Goal: Information Seeking & Learning: Find specific page/section

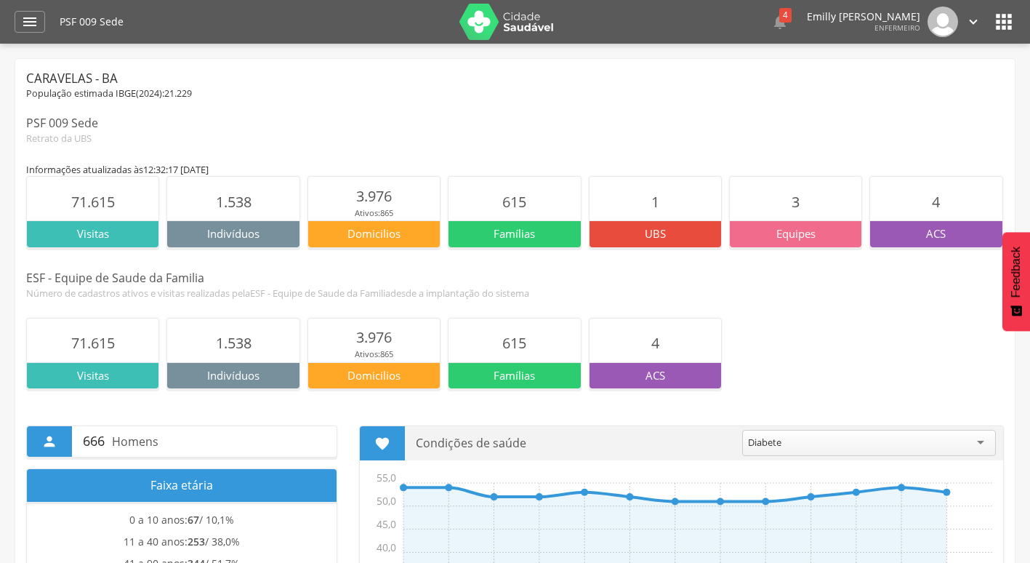
click at [4, 20] on header " Dashboard Supervisão Produtividade Mapa da Cidade App desatualizado Última si…" at bounding box center [515, 22] width 1030 height 44
click at [33, 29] on icon "" at bounding box center [29, 21] width 17 height 17
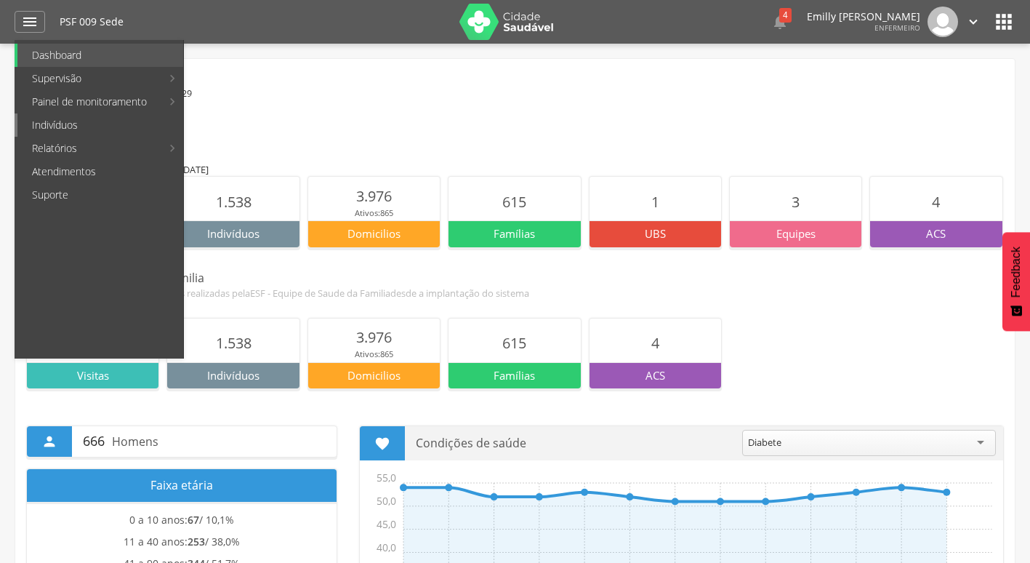
click at [79, 121] on link "Indivíduos" at bounding box center [100, 124] width 166 height 23
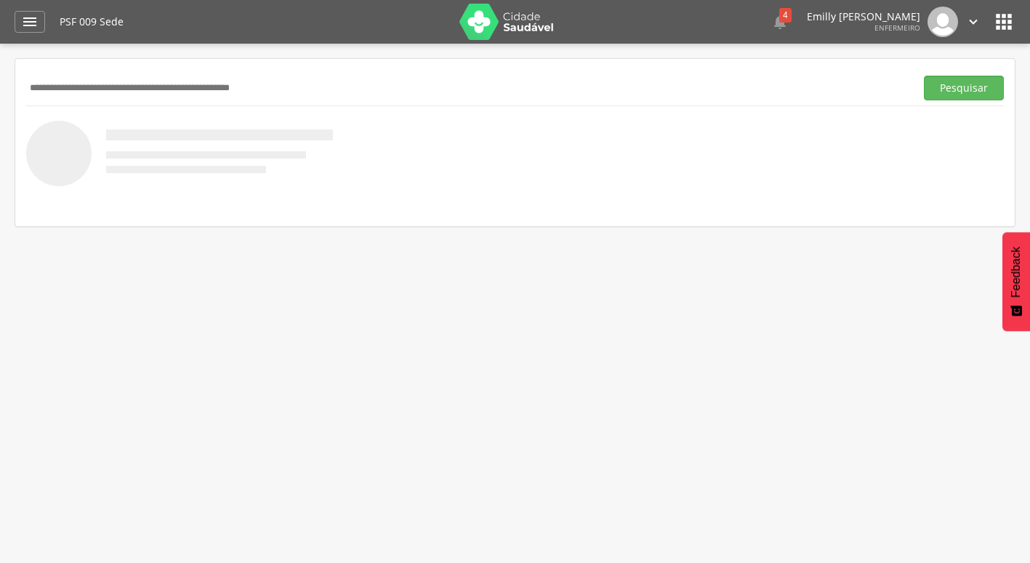
click at [210, 87] on input "text" at bounding box center [467, 88] width 883 height 25
type input "**********"
click at [924, 76] on button "Pesquisar" at bounding box center [964, 88] width 80 height 25
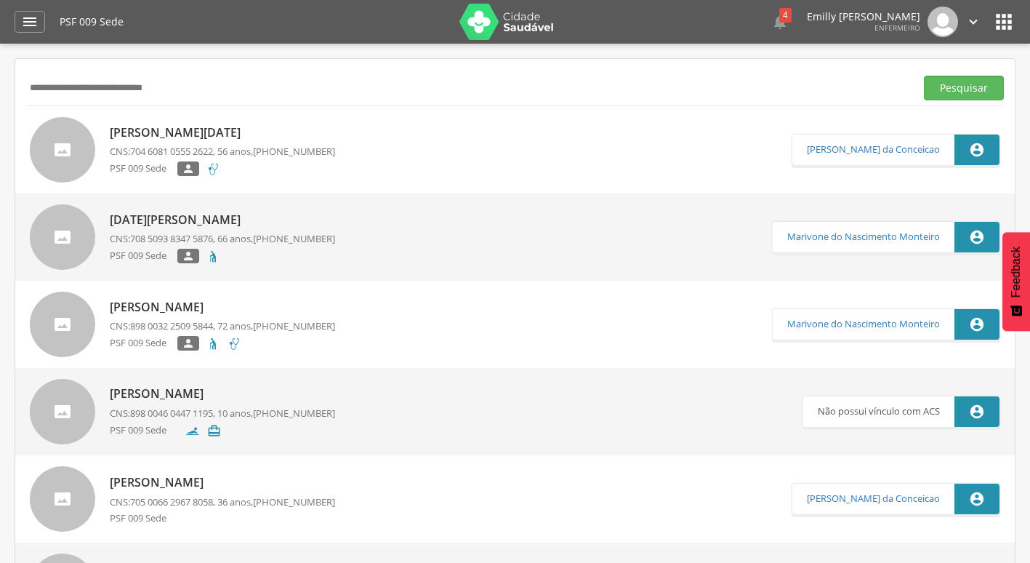
click at [60, 148] on div at bounding box center [62, 149] width 65 height 65
type input "**********"
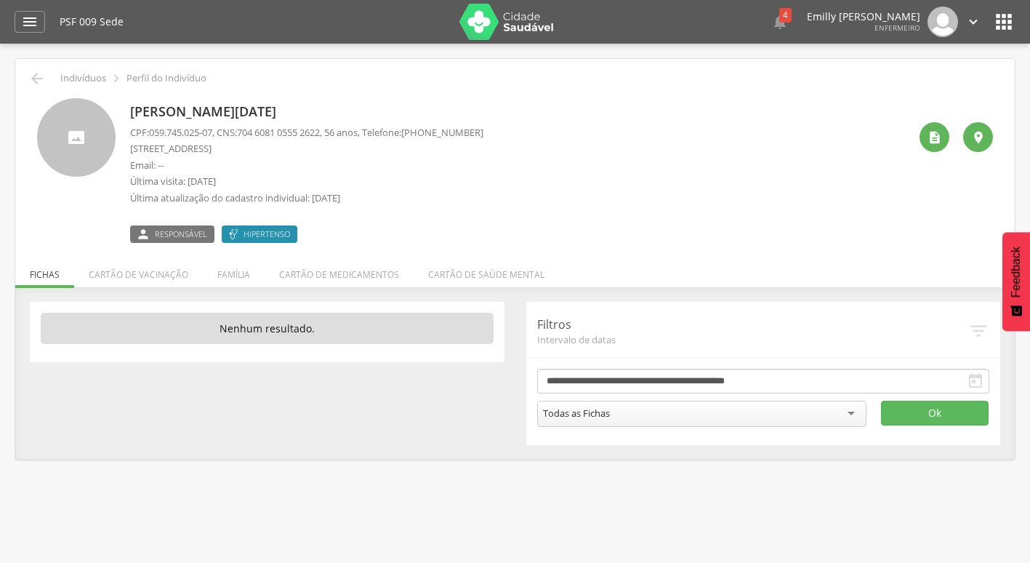
click at [273, 166] on p "Email: --" at bounding box center [306, 165] width 353 height 14
click at [271, 156] on div "CPF: 059.745.025-07 , CNS: [PHONE_NUMBER] , 56 anos, Telefone: [PHONE_NUMBER] […" at bounding box center [306, 169] width 353 height 86
click at [243, 273] on li "Família" at bounding box center [234, 271] width 62 height 34
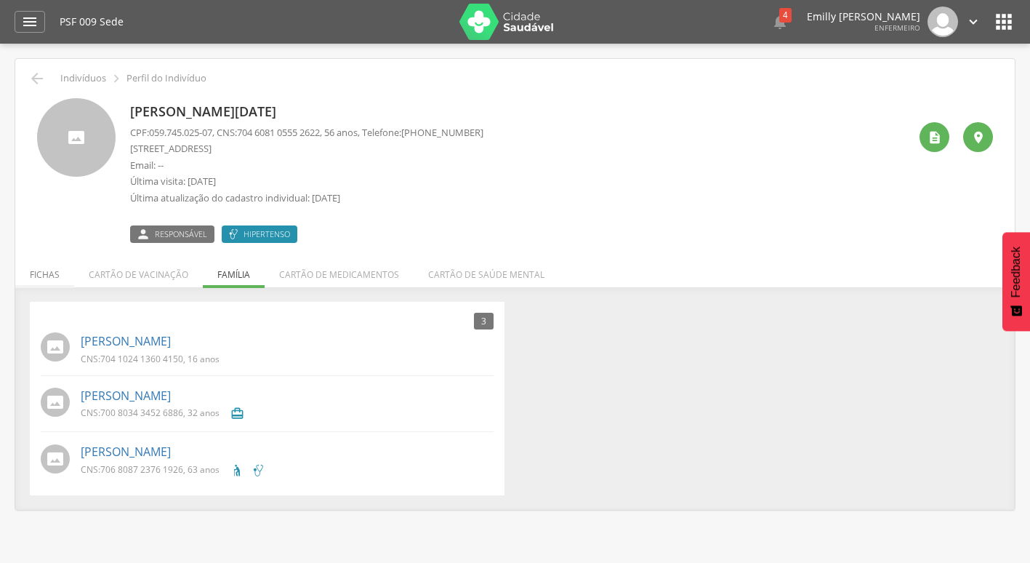
click at [60, 277] on li "Fichas" at bounding box center [44, 271] width 59 height 34
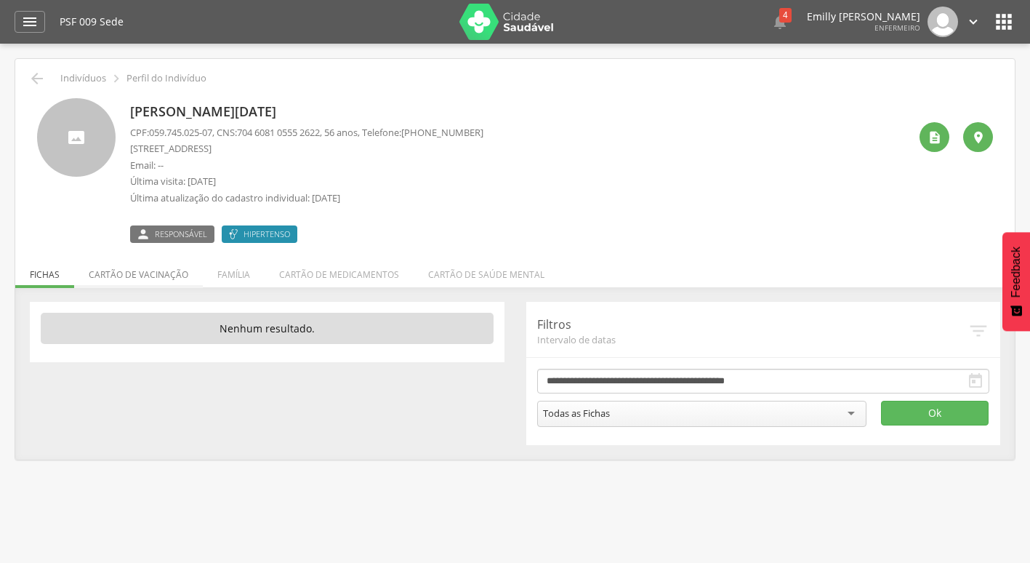
click at [89, 273] on li "Cartão de vacinação" at bounding box center [138, 271] width 129 height 34
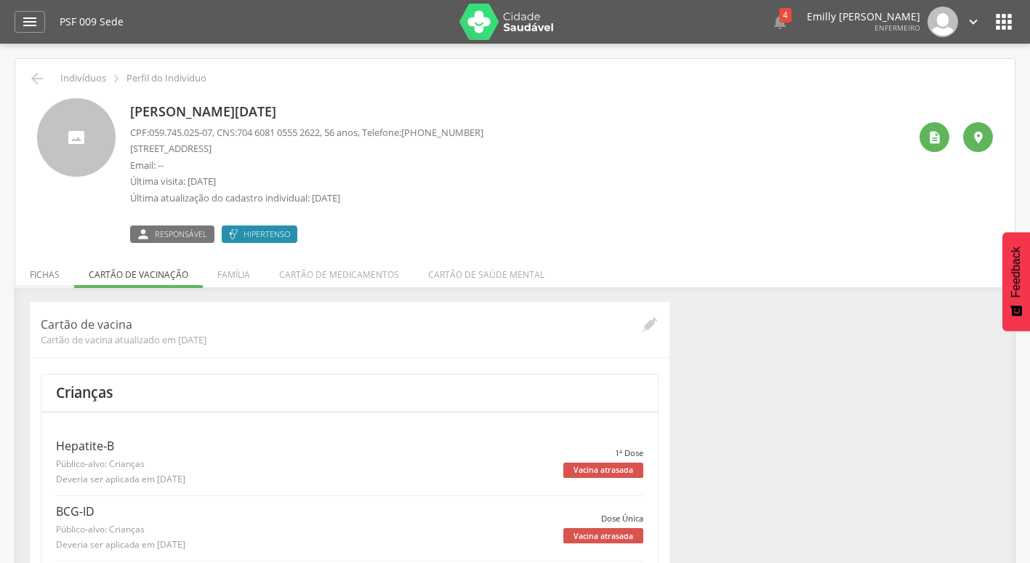
click at [47, 282] on li "Fichas" at bounding box center [44, 271] width 59 height 34
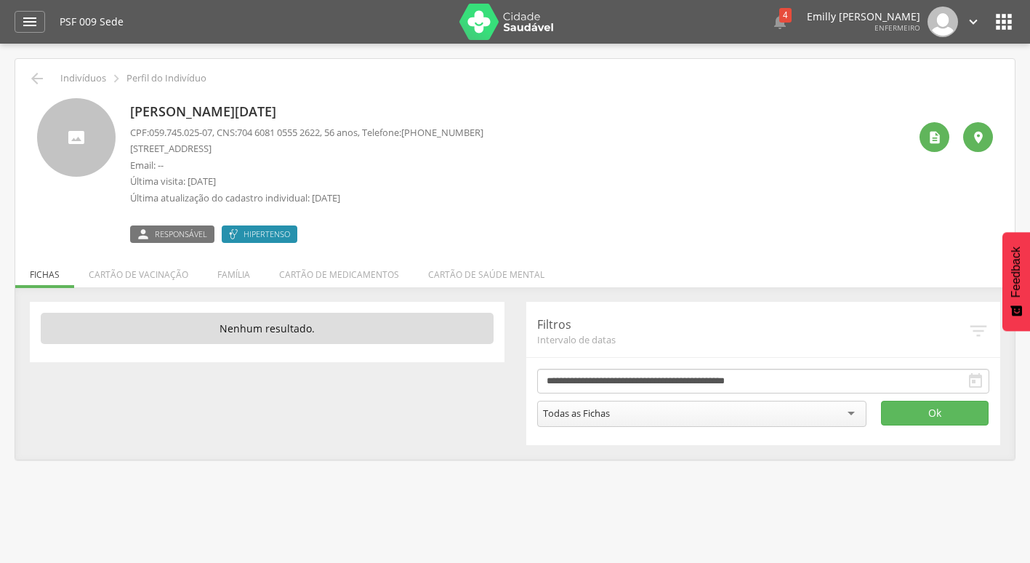
click at [620, 218] on div "[PERSON_NAME][DATE] CPF: 059.745.025-07 , CNS: [PHONE_NUMBER] , 56 anos, Telefo…" at bounding box center [519, 170] width 778 height 145
click at [27, 19] on icon "" at bounding box center [29, 21] width 17 height 17
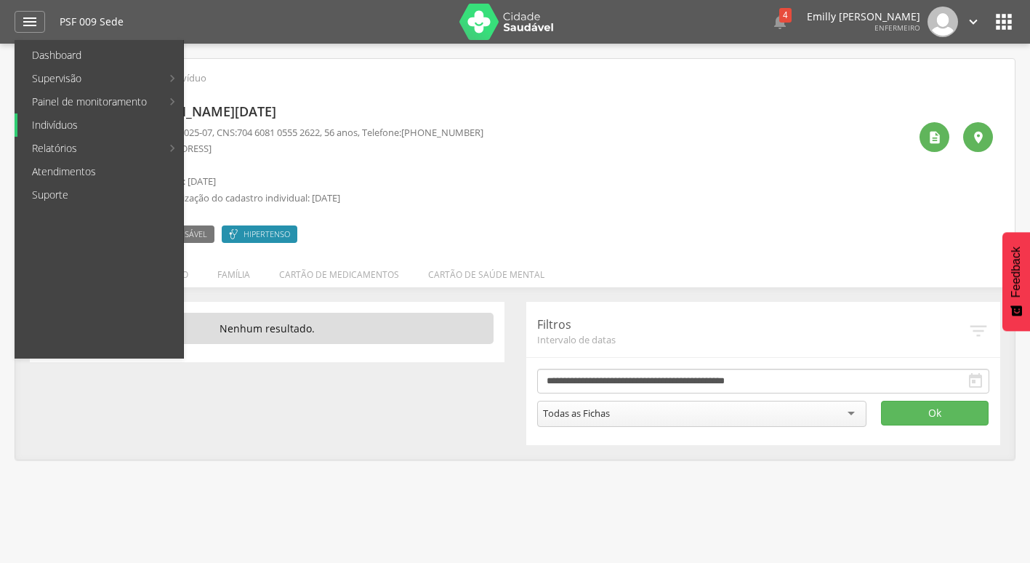
click at [89, 126] on link "Indivíduos" at bounding box center [100, 124] width 166 height 23
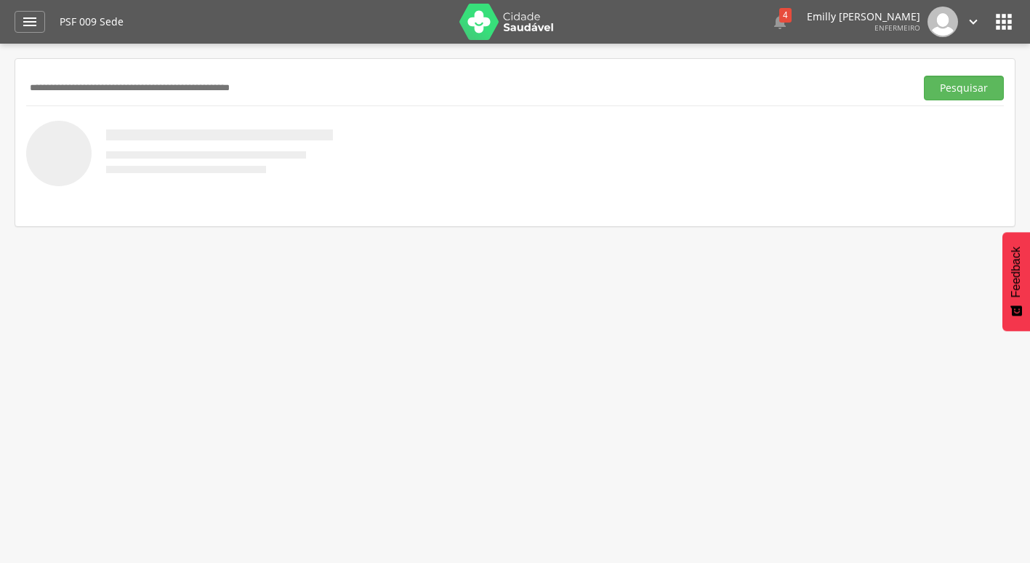
click at [245, 89] on input "text" at bounding box center [467, 88] width 883 height 25
click at [924, 76] on button "Pesquisar" at bounding box center [964, 88] width 80 height 25
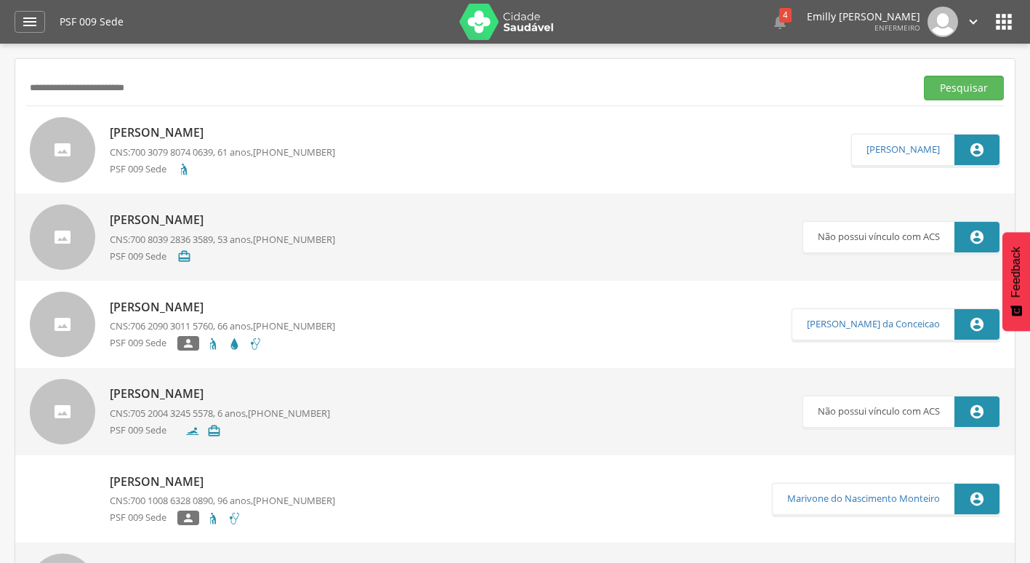
click at [82, 157] on div at bounding box center [62, 149] width 65 height 65
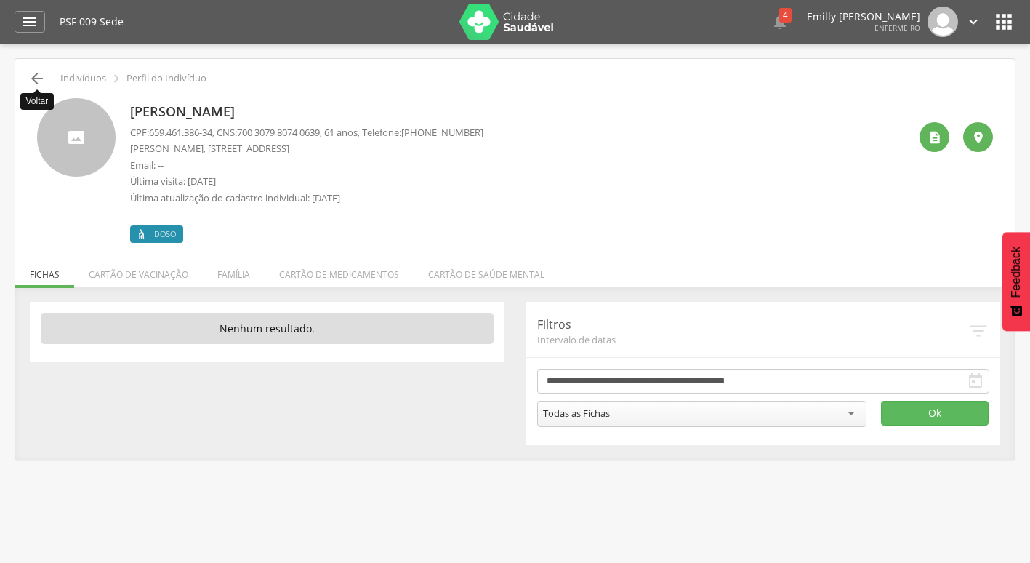
click at [35, 76] on icon "" at bounding box center [36, 78] width 17 height 17
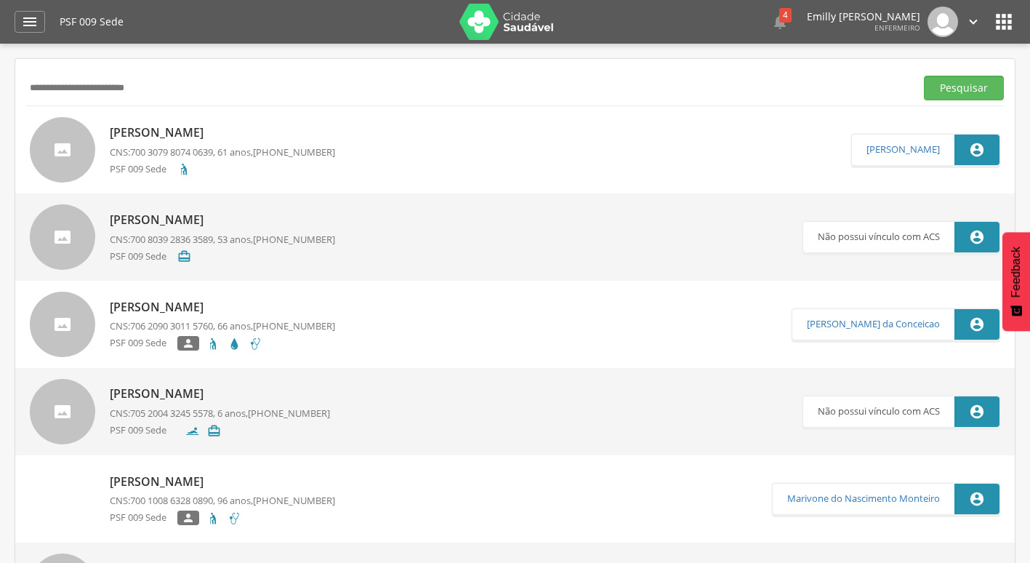
drag, startPoint x: 229, startPoint y: 95, endPoint x: -3, endPoint y: 91, distance: 231.9
click at [0, 91] on html " Dashboard Supervisão Produtividade Mapa da Cidade App desatualizado Última si…" at bounding box center [515, 281] width 1030 height 563
type input "**********"
click at [924, 76] on button "Pesquisar" at bounding box center [964, 88] width 80 height 25
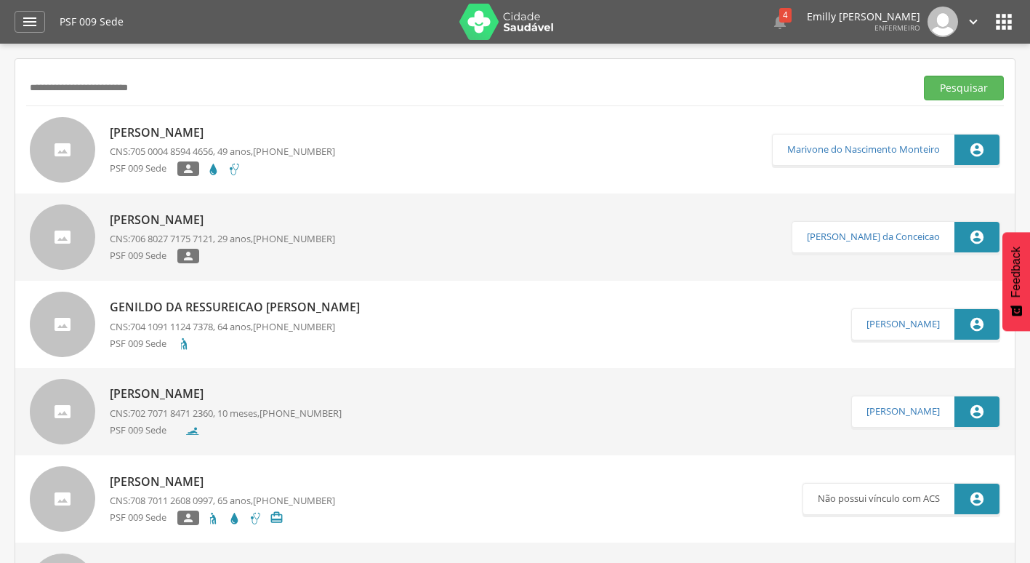
click at [394, 156] on link "[PERSON_NAME] CNS: 705 0004 8594 4656 , 49 anos, [PHONE_NUMBER] PSF 009 Sede " at bounding box center [401, 149] width 742 height 65
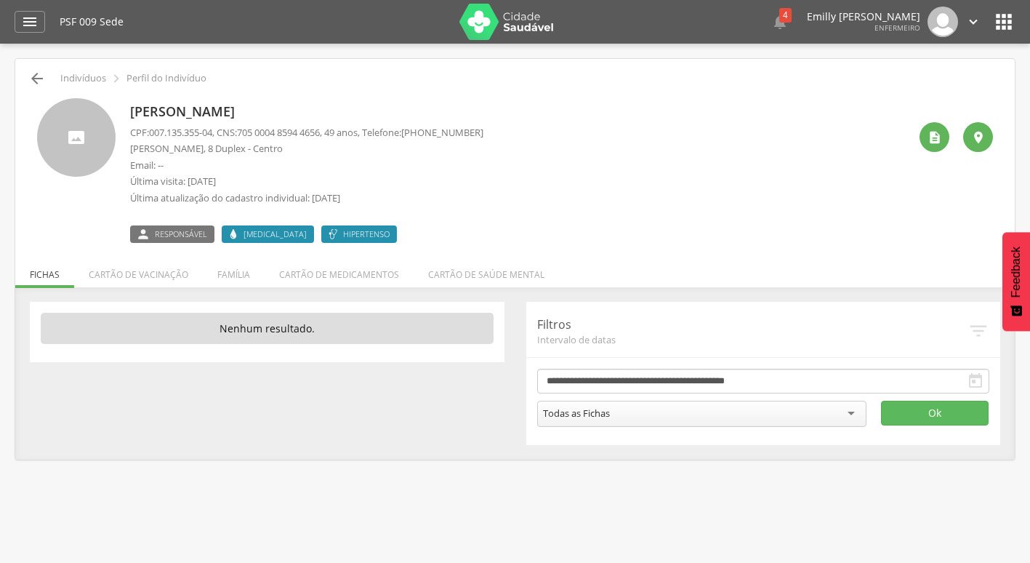
click at [28, 76] on icon "" at bounding box center [36, 78] width 17 height 17
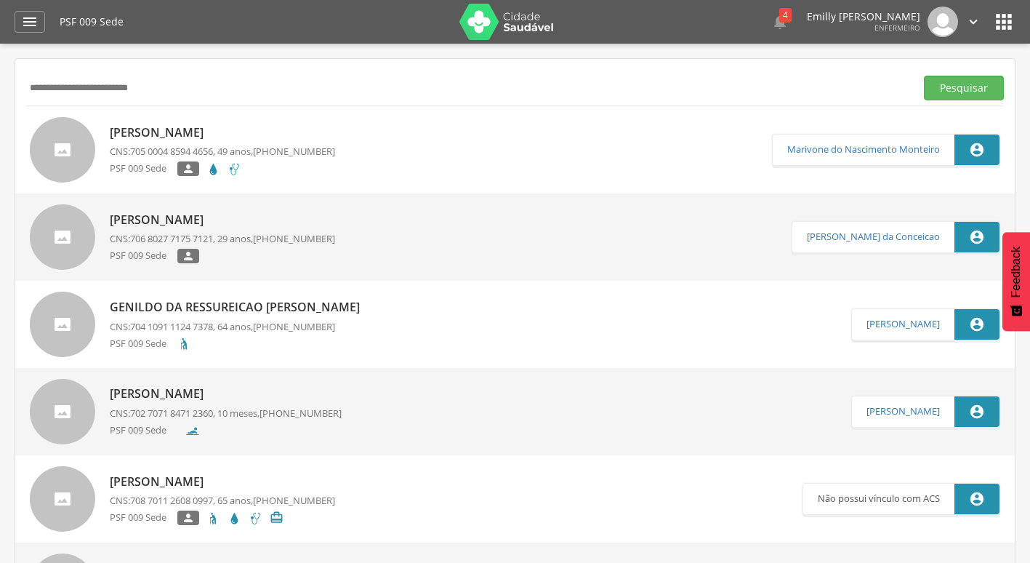
drag, startPoint x: 80, startPoint y: 91, endPoint x: -3, endPoint y: 74, distance: 84.5
click at [0, 74] on html " Dashboard Supervisão Produtividade Mapa da Cidade App desatualizado Última si…" at bounding box center [515, 281] width 1030 height 563
click at [924, 76] on button "Pesquisar" at bounding box center [964, 88] width 80 height 25
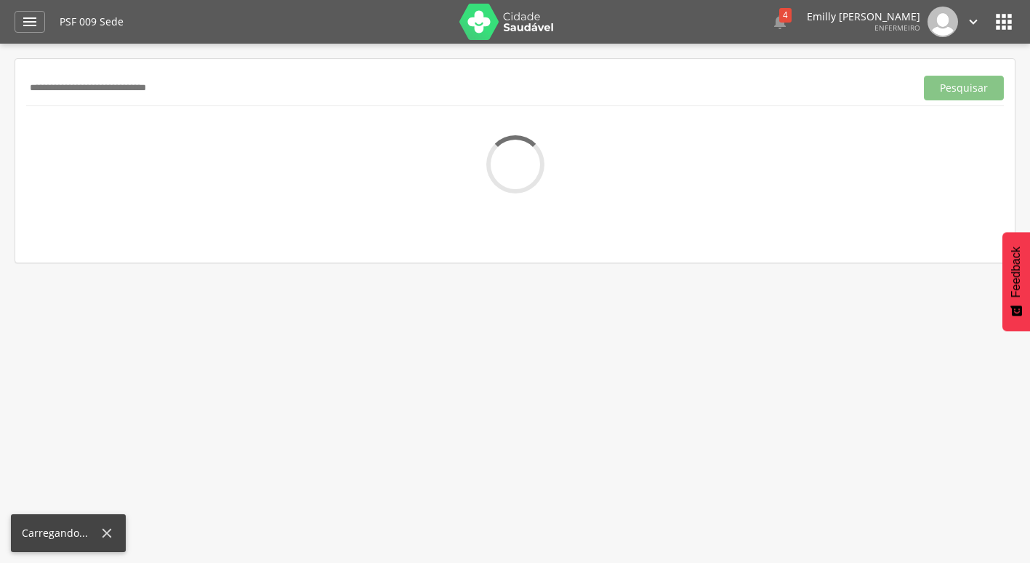
click at [248, 89] on input "**********" at bounding box center [467, 88] width 883 height 25
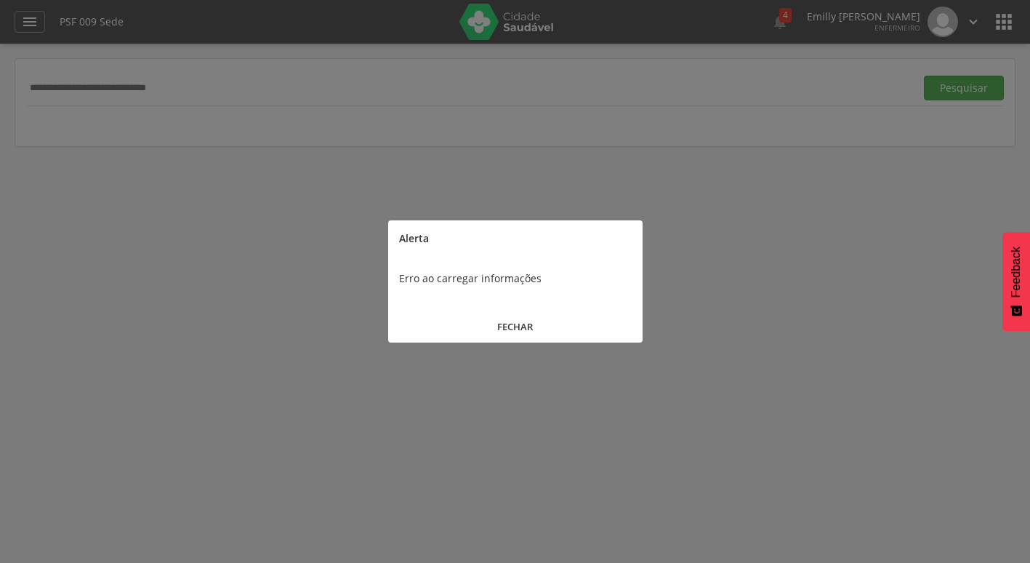
click at [524, 331] on button "FECHAR" at bounding box center [515, 326] width 254 height 31
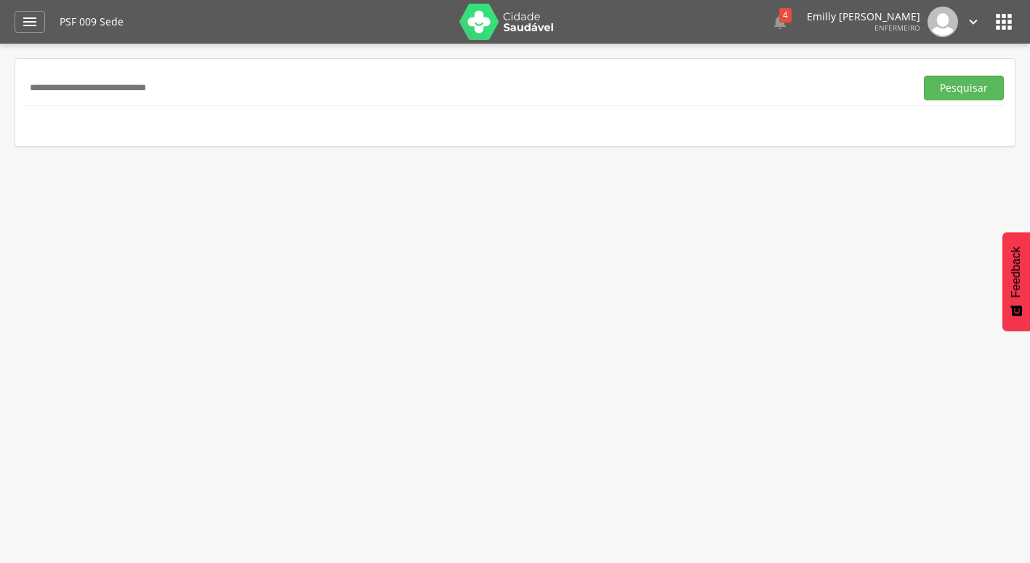
click at [153, 94] on input "**********" at bounding box center [467, 88] width 883 height 25
click at [179, 89] on input "**********" at bounding box center [467, 88] width 883 height 25
click at [924, 76] on button "Pesquisar" at bounding box center [964, 88] width 80 height 25
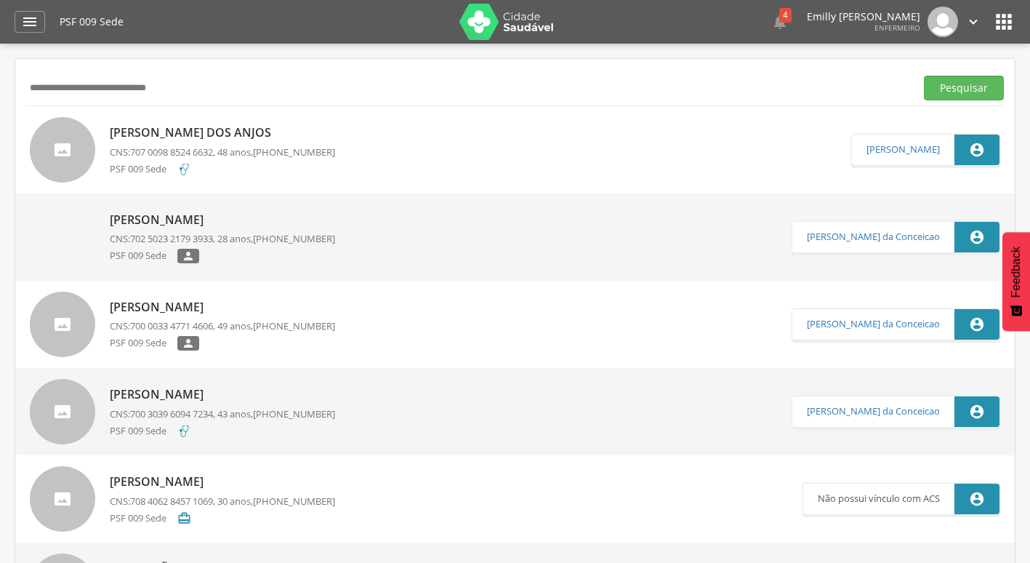
click at [220, 129] on p "[PERSON_NAME] dos Anjos" at bounding box center [222, 132] width 225 height 17
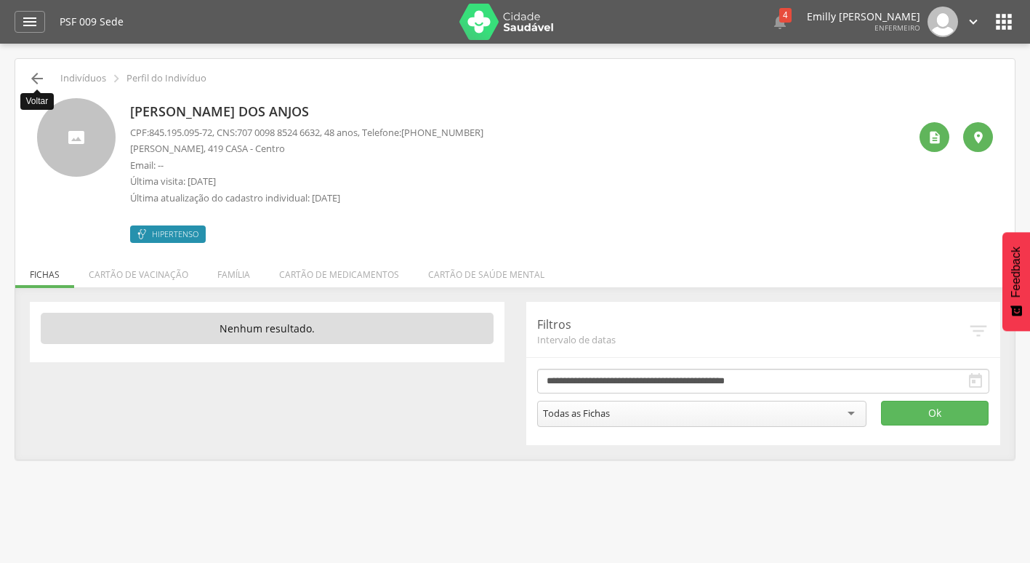
click at [41, 77] on icon "" at bounding box center [36, 78] width 17 height 17
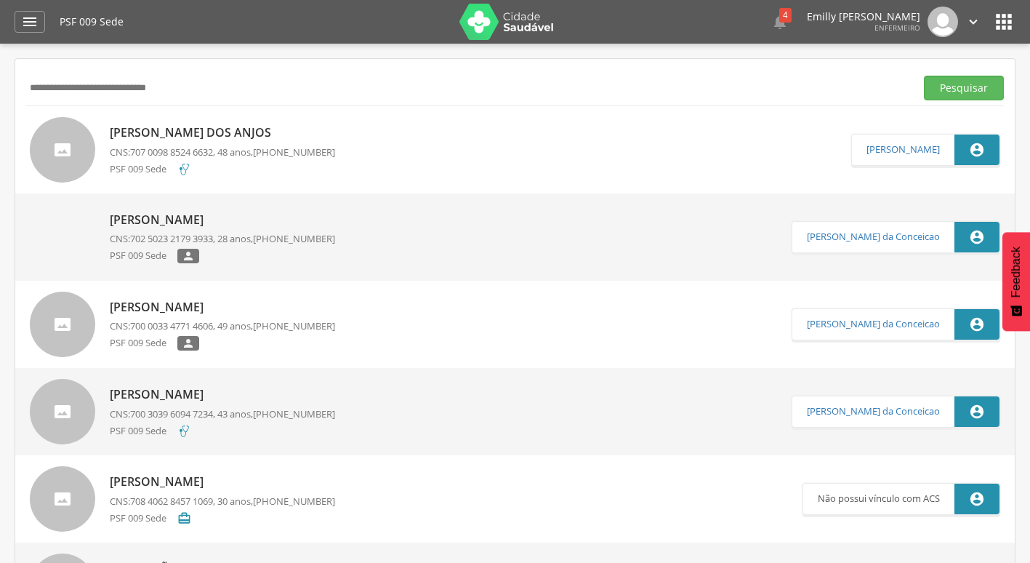
drag, startPoint x: 235, startPoint y: 97, endPoint x: 15, endPoint y: 105, distance: 221.1
type input "**********"
click at [924, 76] on button "Pesquisar" at bounding box center [964, 88] width 80 height 25
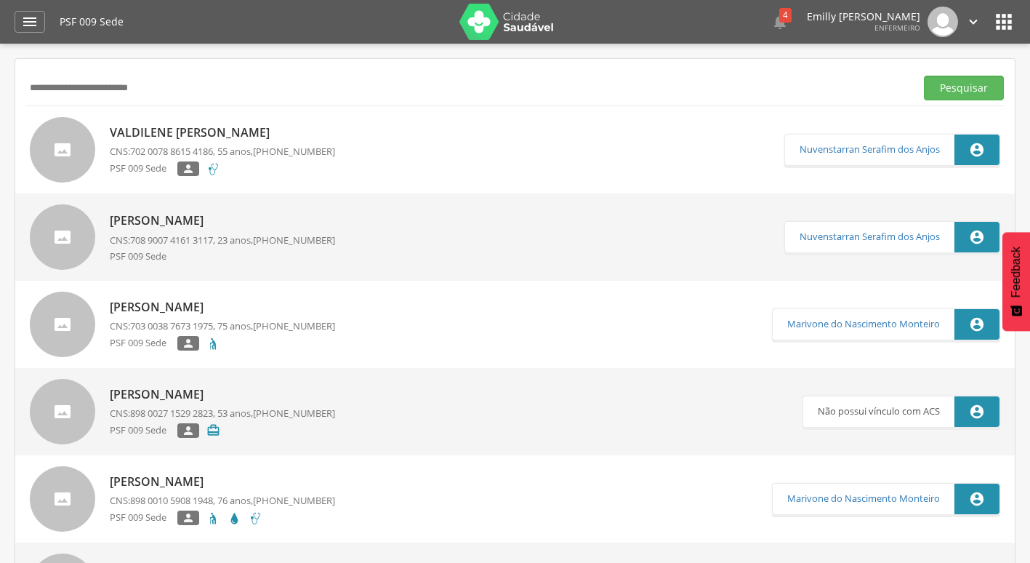
click at [329, 156] on span "[PHONE_NUMBER]" at bounding box center [294, 151] width 82 height 13
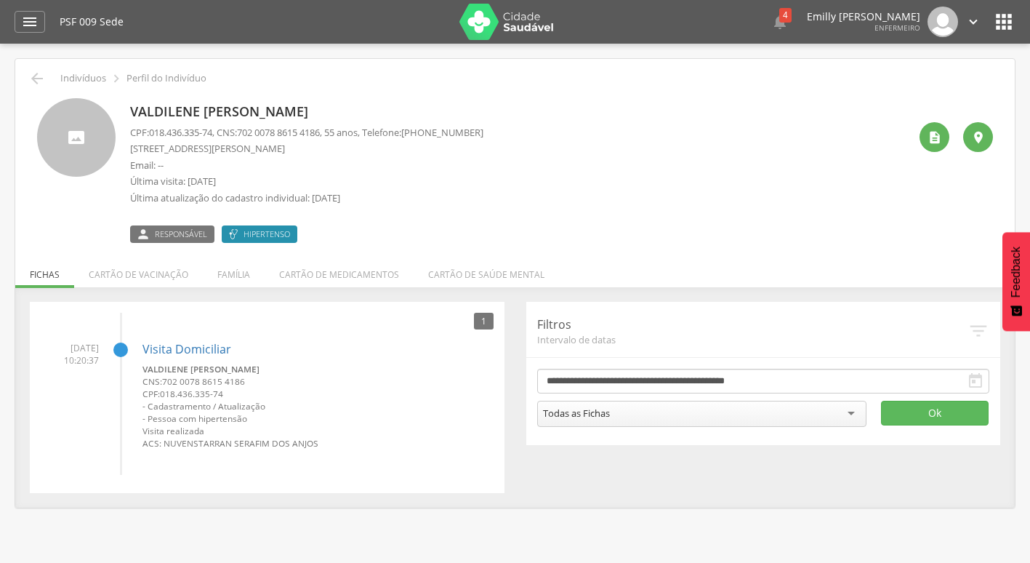
click at [607, 151] on div "Valdilene [PERSON_NAME] CPF: 018.436.335-74 , CNS: [PHONE_NUMBER] , 55 anos, Te…" at bounding box center [519, 170] width 778 height 145
click at [35, 80] on icon "" at bounding box center [36, 78] width 17 height 17
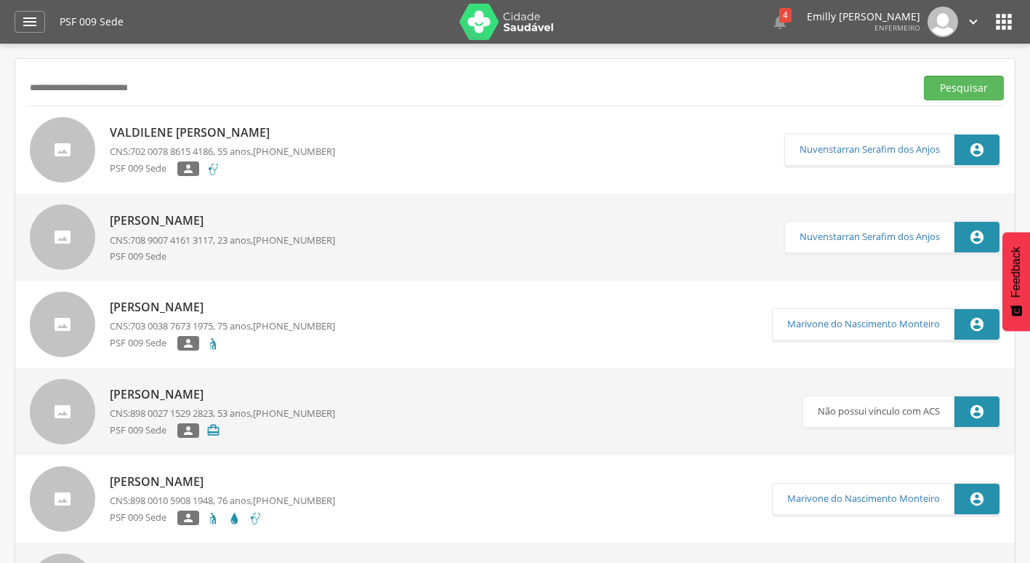
drag, startPoint x: 222, startPoint y: 99, endPoint x: 25, endPoint y: 99, distance: 197.7
click at [924, 76] on button "Pesquisar" at bounding box center [964, 88] width 80 height 25
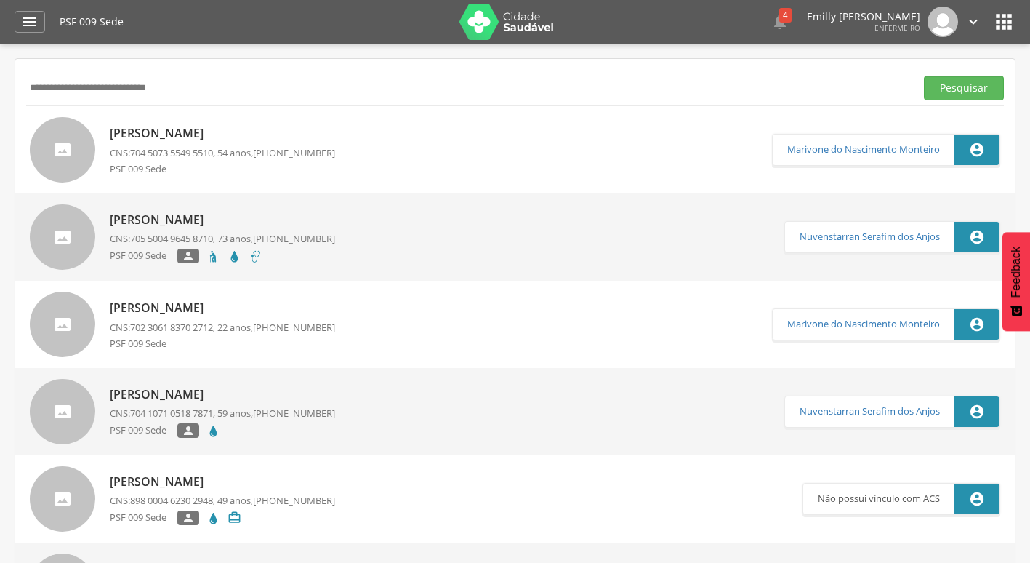
click at [294, 151] on span "[PHONE_NUMBER]" at bounding box center [294, 152] width 82 height 13
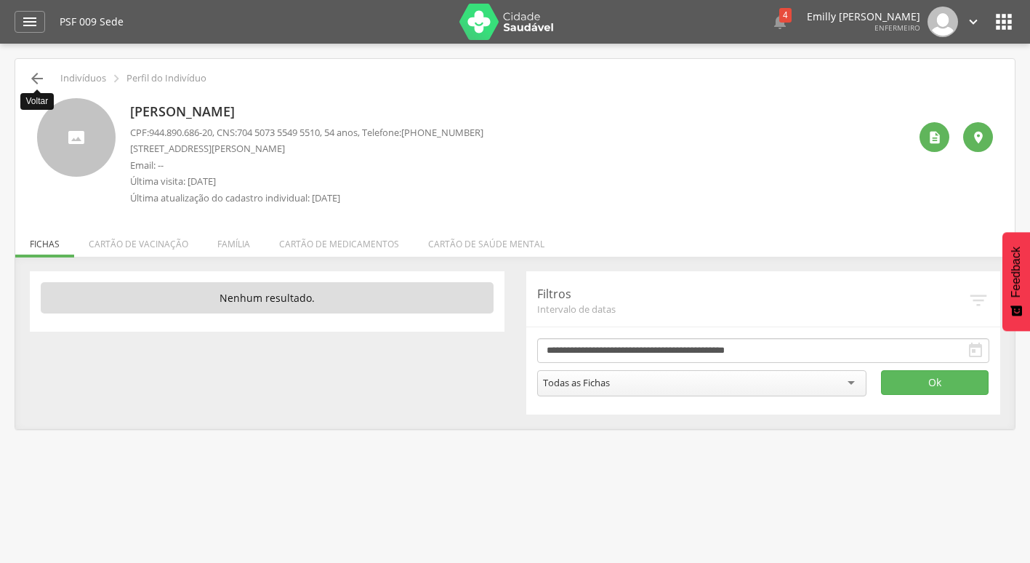
click at [29, 81] on icon "" at bounding box center [36, 78] width 17 height 17
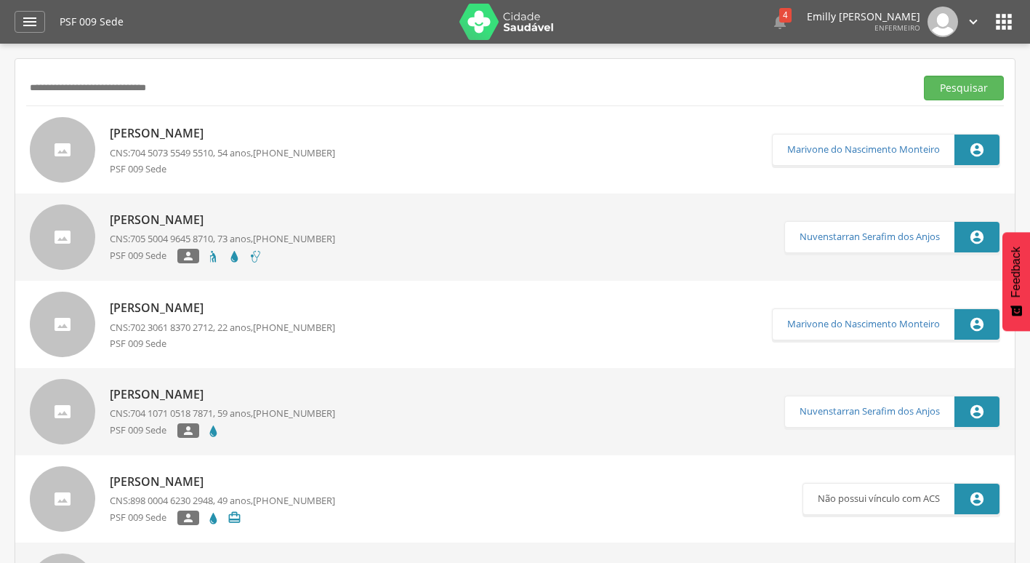
drag, startPoint x: 222, startPoint y: 92, endPoint x: 8, endPoint y: 107, distance: 214.2
click at [8, 107] on div " Supervisão  Distritos  Ubs Coordenador: - Caravelas / BA Intervalo de Tempo…" at bounding box center [515, 325] width 1030 height 563
type input "**********"
click at [924, 76] on button "Pesquisar" at bounding box center [964, 88] width 80 height 25
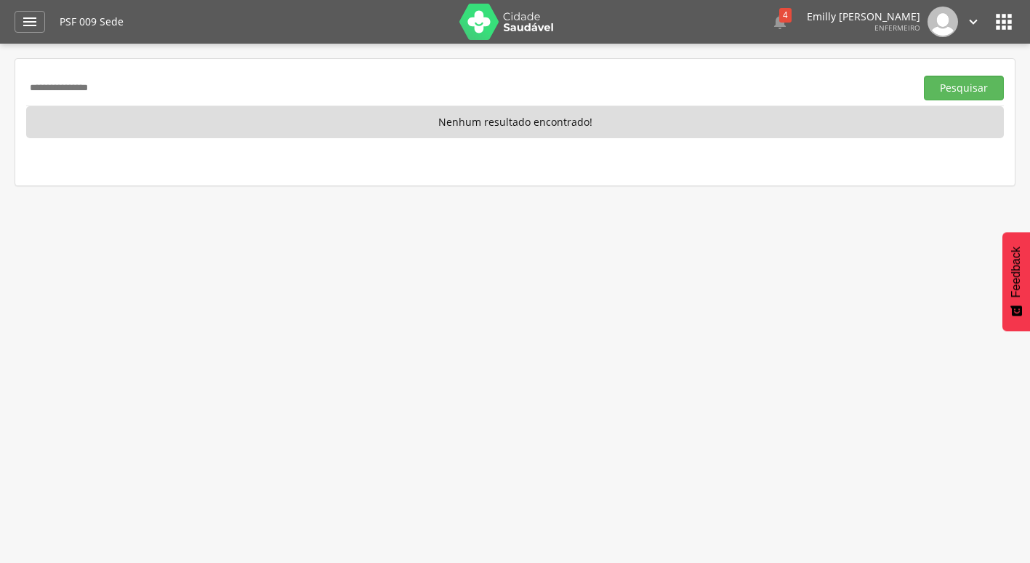
drag, startPoint x: 226, startPoint y: 72, endPoint x: 110, endPoint y: 96, distance: 118.0
click at [110, 96] on div "**********" at bounding box center [515, 88] width 978 height 36
drag, startPoint x: 146, startPoint y: 106, endPoint x: 107, endPoint y: 109, distance: 39.4
click at [107, 109] on p "Nenhum resultado encontrado!" at bounding box center [515, 122] width 978 height 32
drag, startPoint x: 127, startPoint y: 88, endPoint x: 0, endPoint y: 78, distance: 127.5
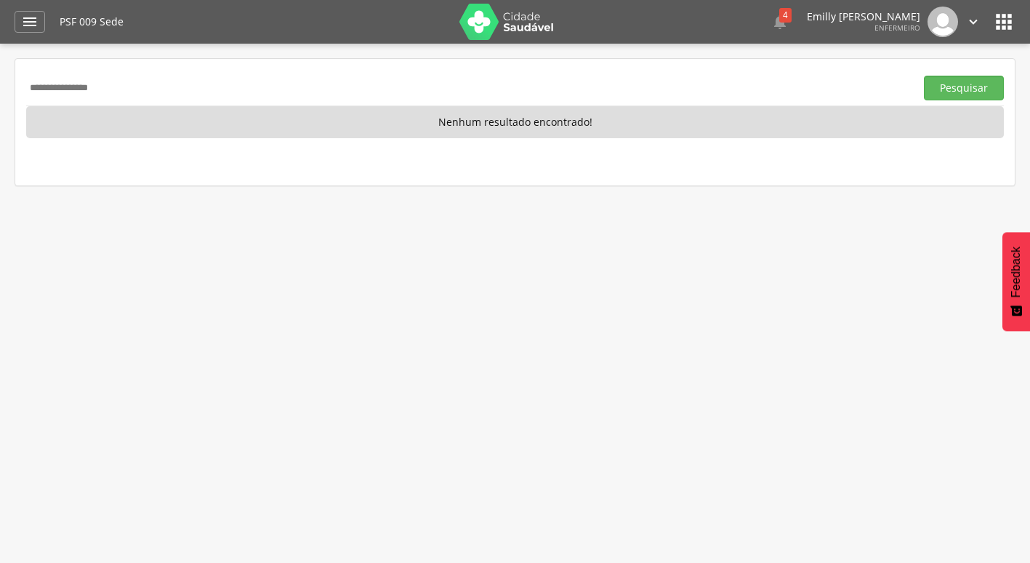
click at [0, 78] on html " Dashboard Supervisão Produtividade Mapa da Cidade App desatualizado Última si…" at bounding box center [515, 281] width 1030 height 563
click at [924, 76] on button "Pesquisar" at bounding box center [964, 88] width 80 height 25
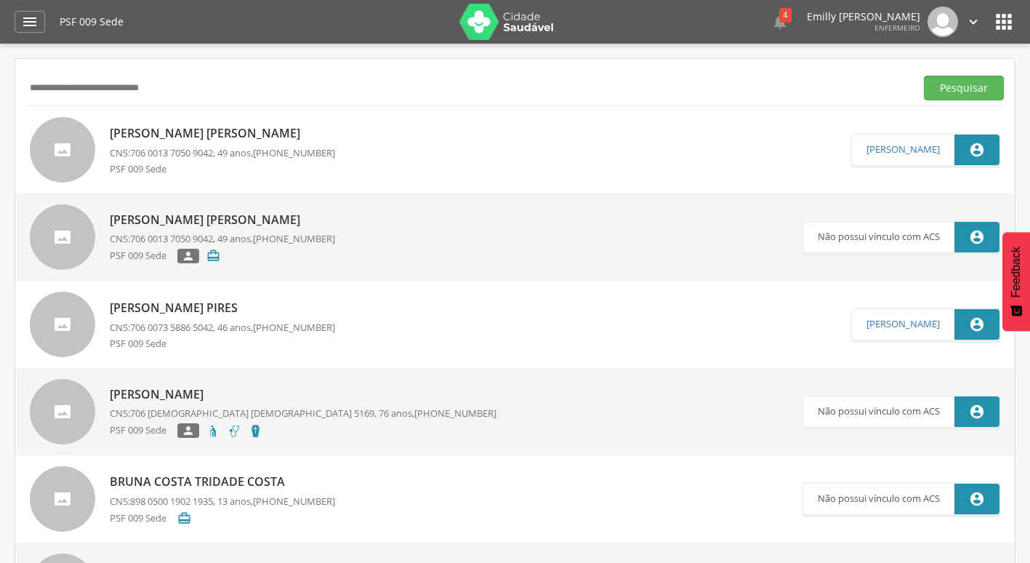
click at [256, 148] on p "CNS: 706 0013 7050 9042 , 49 anos, [PHONE_NUMBER]" at bounding box center [222, 153] width 225 height 14
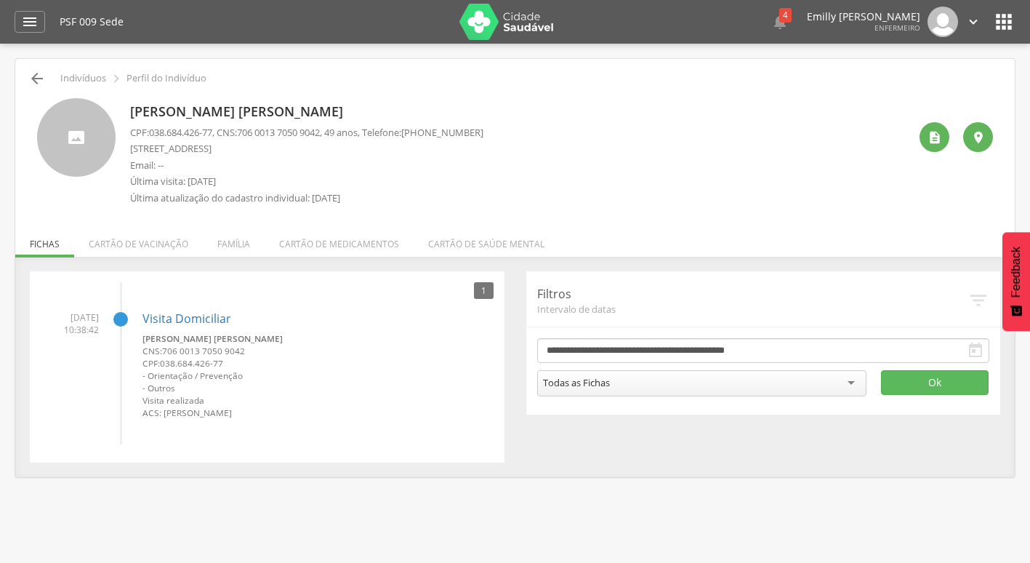
click at [37, 82] on icon "" at bounding box center [36, 78] width 17 height 17
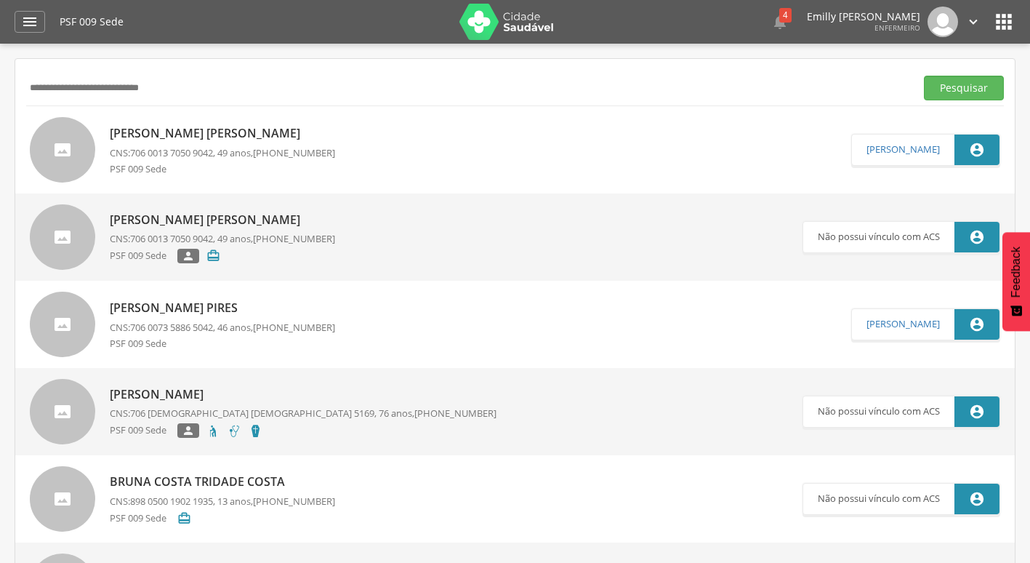
click at [286, 156] on span "[PHONE_NUMBER]" at bounding box center [294, 152] width 82 height 13
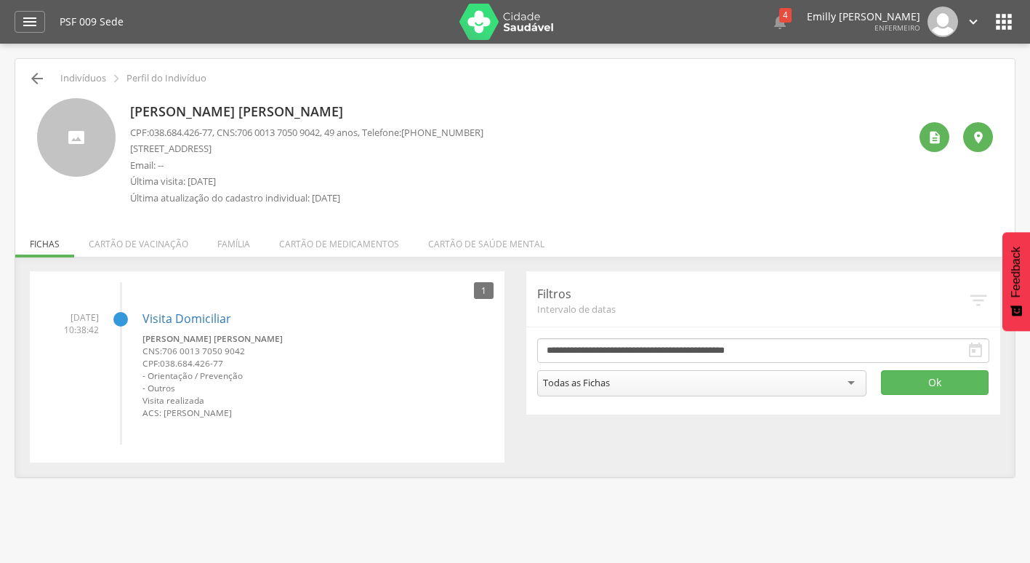
drag, startPoint x: 27, startPoint y: 72, endPoint x: 38, endPoint y: 81, distance: 14.4
click at [28, 73] on div " Indivíduos  Perfil do Indivíduo" at bounding box center [515, 78] width 978 height 17
click at [38, 81] on icon "" at bounding box center [36, 78] width 17 height 17
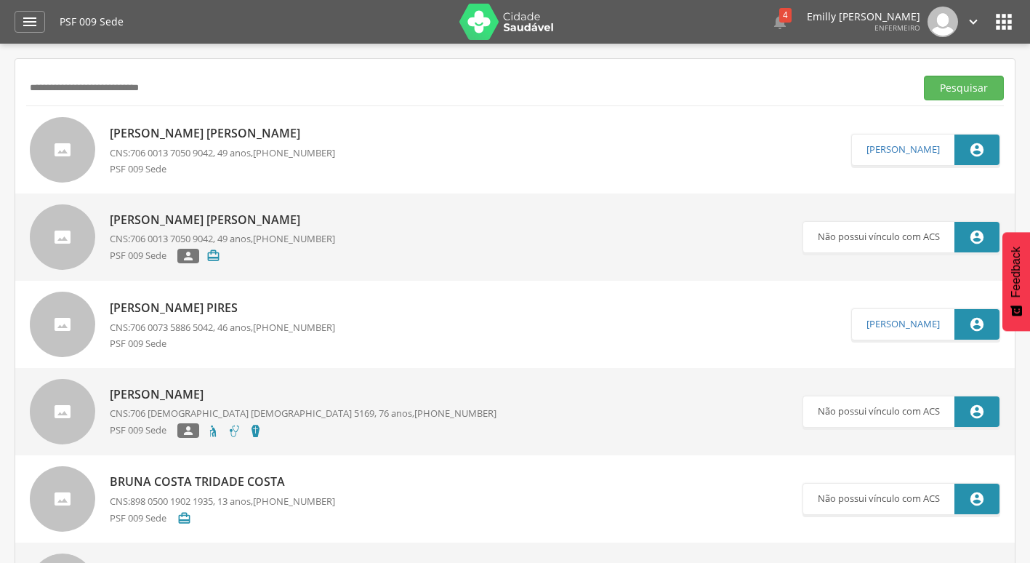
drag, startPoint x: 197, startPoint y: 84, endPoint x: -3, endPoint y: 116, distance: 202.4
click at [0, 116] on html " Dashboard Supervisão Produtividade Mapa da Cidade App desatualizado Última si…" at bounding box center [515, 281] width 1030 height 563
type input "**********"
click at [924, 76] on button "Pesquisar" at bounding box center [964, 88] width 80 height 25
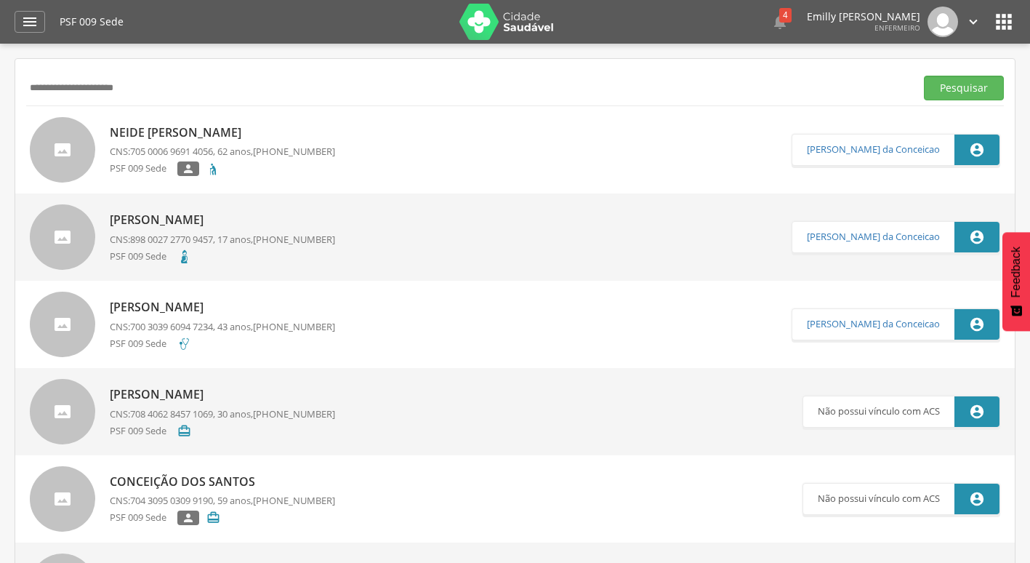
click at [109, 141] on link "[PERSON_NAME] dos Santos CNS: 705 0006 9691 4056 , 62 anos, [PHONE_NUMBER] PSF …" at bounding box center [411, 149] width 762 height 65
click at [389, 242] on link "[PERSON_NAME] dos Santos CNS: 898 0027 2770 9457 , 17 anos, [PHONE_NUMBER] PSF …" at bounding box center [411, 236] width 762 height 65
click at [331, 162] on div "PSF 009 Sede " at bounding box center [222, 170] width 225 height 18
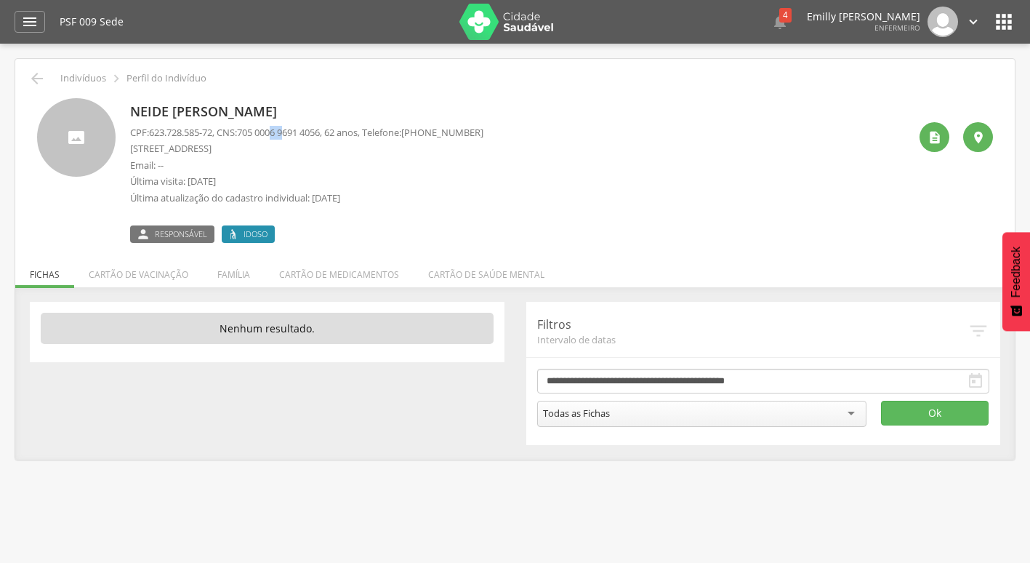
drag, startPoint x: 283, startPoint y: 132, endPoint x: 297, endPoint y: 132, distance: 14.5
click at [297, 132] on span "705 0006 9691 4056" at bounding box center [278, 132] width 83 height 13
click at [297, 134] on span "705 0006 9691 4056" at bounding box center [278, 132] width 83 height 13
drag, startPoint x: 294, startPoint y: 132, endPoint x: 303, endPoint y: 132, distance: 9.4
click at [303, 132] on span "705 0006 9691 4056" at bounding box center [278, 132] width 83 height 13
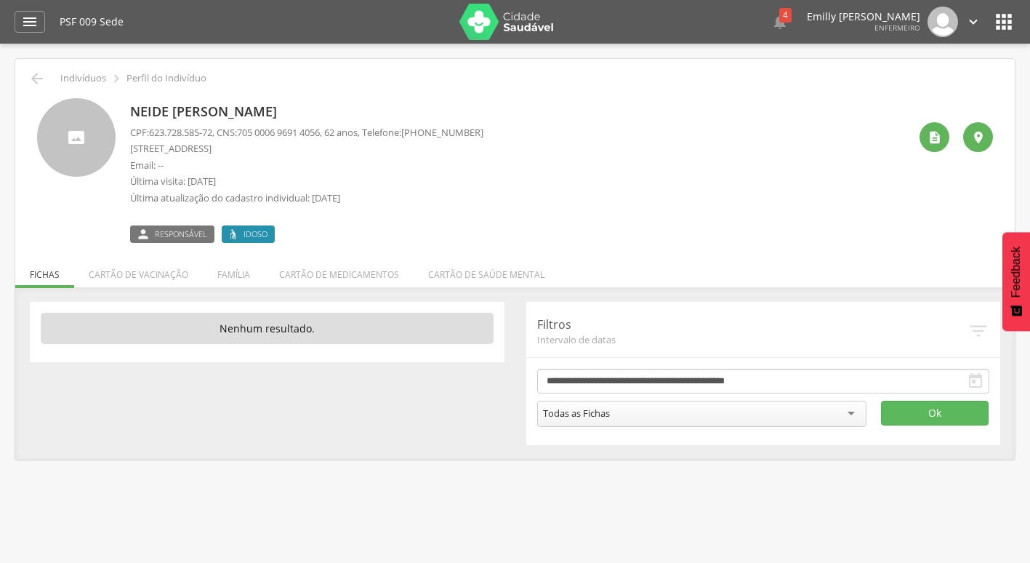
drag, startPoint x: 303, startPoint y: 132, endPoint x: 317, endPoint y: 133, distance: 13.8
click at [317, 133] on span "705 0006 9691 4056" at bounding box center [278, 132] width 83 height 13
click at [288, 132] on span "705 0006 9691 4056" at bounding box center [278, 132] width 83 height 13
drag, startPoint x: 288, startPoint y: 132, endPoint x: 305, endPoint y: 132, distance: 17.4
click at [305, 132] on span "705 0006 9691 4056" at bounding box center [278, 132] width 83 height 13
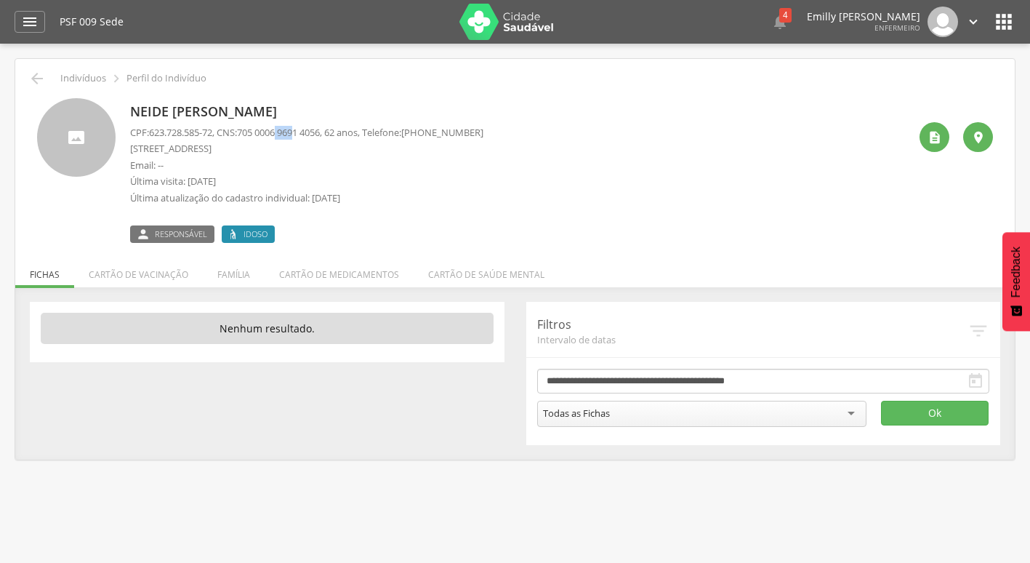
drag, startPoint x: 305, startPoint y: 132, endPoint x: 333, endPoint y: 140, distance: 28.8
click at [333, 140] on div "CPF: 623.728.585-72 , CNS: [PHONE_NUMBER] , 62 anos, Telefone: [PHONE_NUMBER] […" at bounding box center [306, 169] width 353 height 86
click at [951, 22] on img at bounding box center [942, 22] width 31 height 31
click at [979, 21] on icon "" at bounding box center [973, 22] width 16 height 16
click at [794, 106] on div "Neide [PERSON_NAME] CPF: 623.728.585-72 , CNS: [PHONE_NUMBER] , 62 anos, Telefo…" at bounding box center [519, 170] width 778 height 145
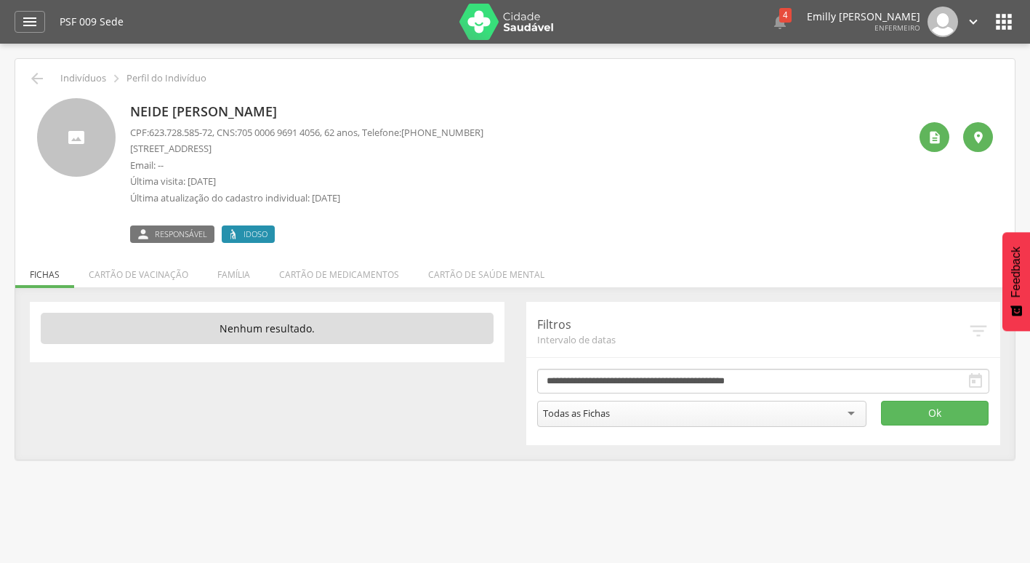
click at [746, 22] on div " 4  Lorem ipsum dolor sit amet, sed do eiusmod tempor incididunt ut labore et…" at bounding box center [786, 22] width 389 height 31
click at [779, 20] on div "4" at bounding box center [785, 15] width 12 height 15
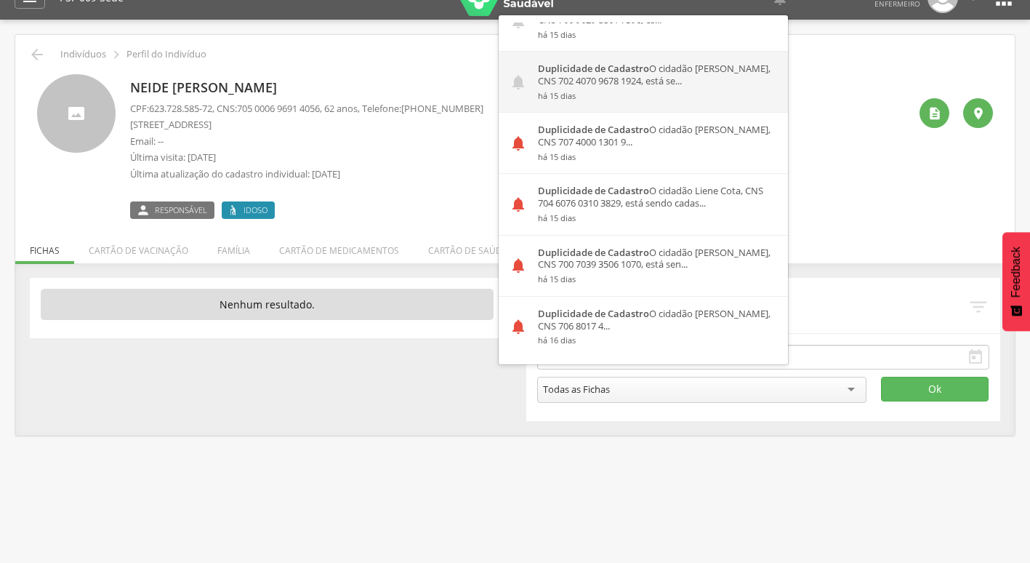
scroll to position [44, 0]
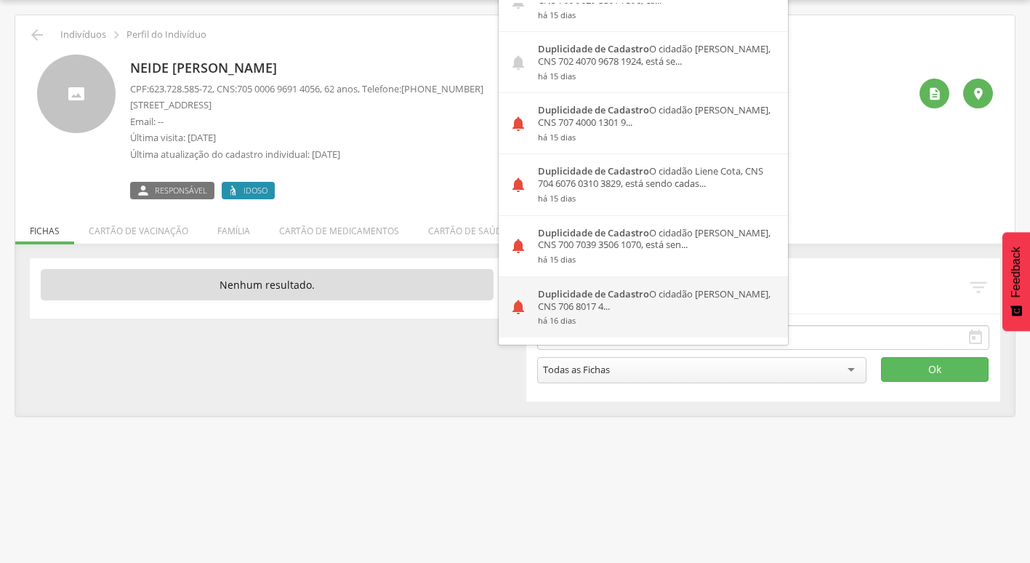
click at [624, 305] on div "Duplicidade de Cadastro O cidadão [PERSON_NAME], CNS 706 8017 4... há 16 dias" at bounding box center [657, 307] width 261 height 60
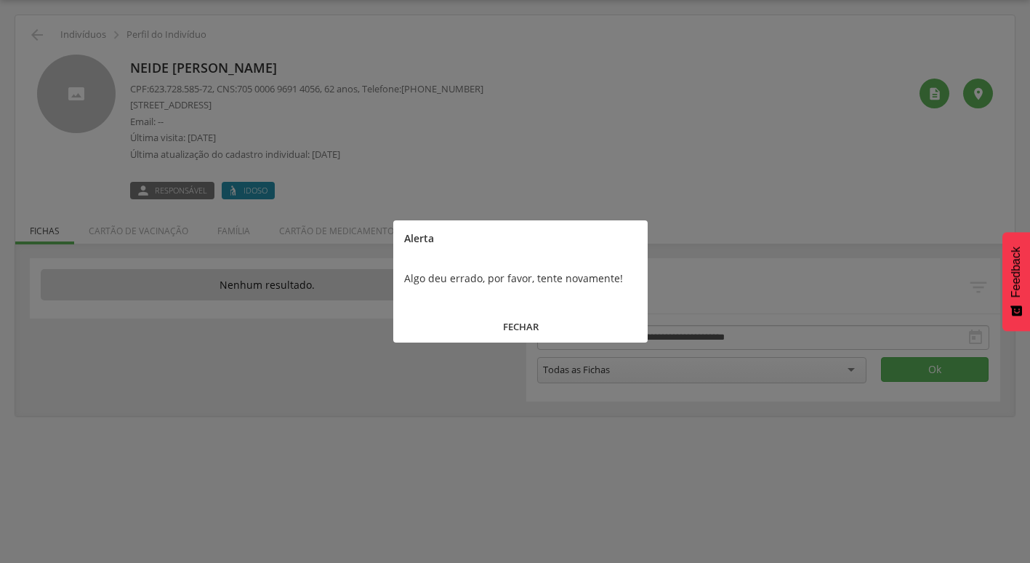
click at [517, 338] on button "FECHAR" at bounding box center [520, 326] width 254 height 31
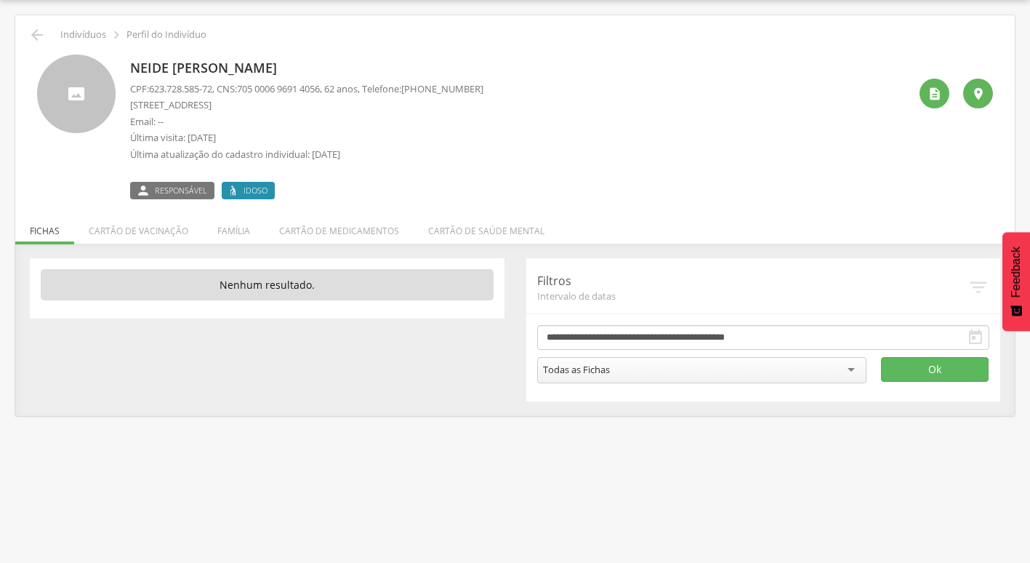
scroll to position [0, 0]
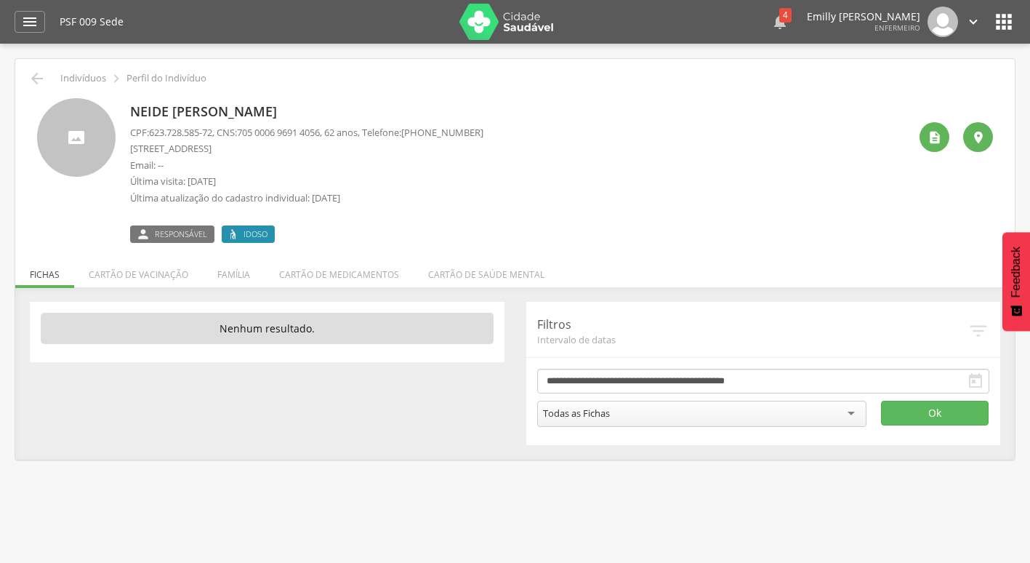
click at [771, 25] on icon "" at bounding box center [779, 21] width 17 height 17
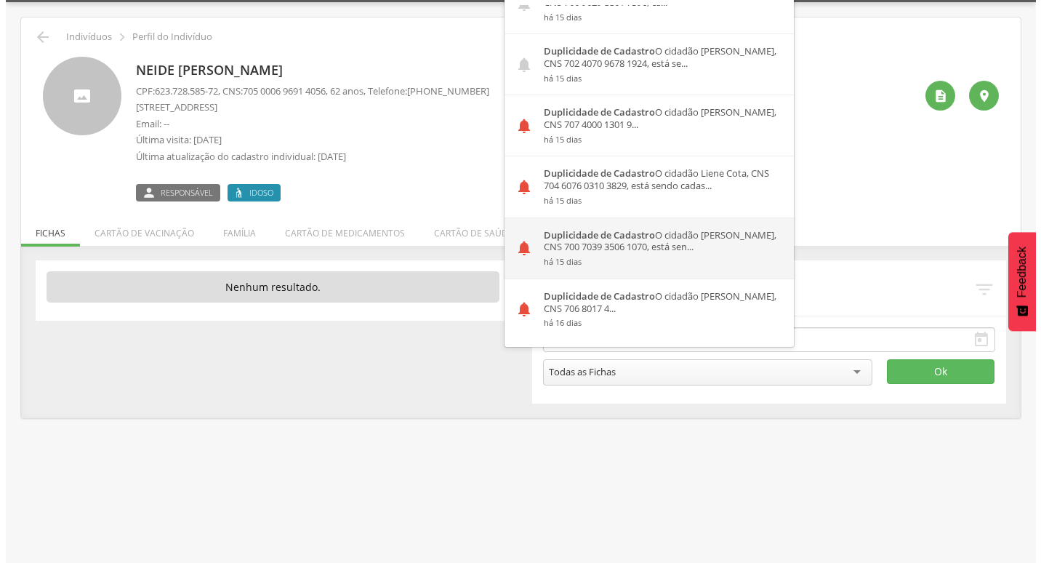
scroll to position [44, 0]
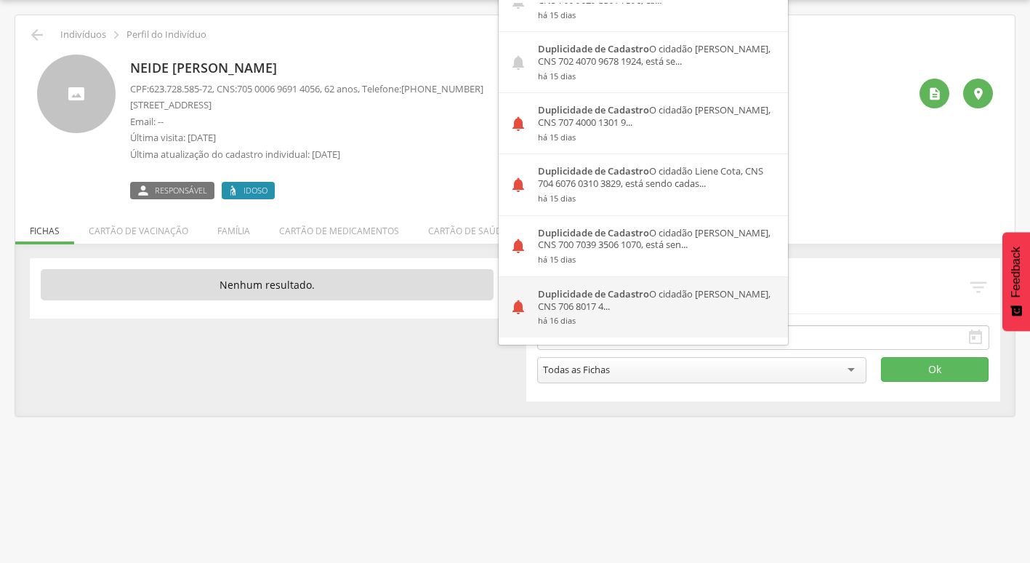
click at [639, 305] on div "Duplicidade de Cadastro O cidadão [PERSON_NAME], CNS 706 8017 4... há 16 dias" at bounding box center [657, 307] width 261 height 60
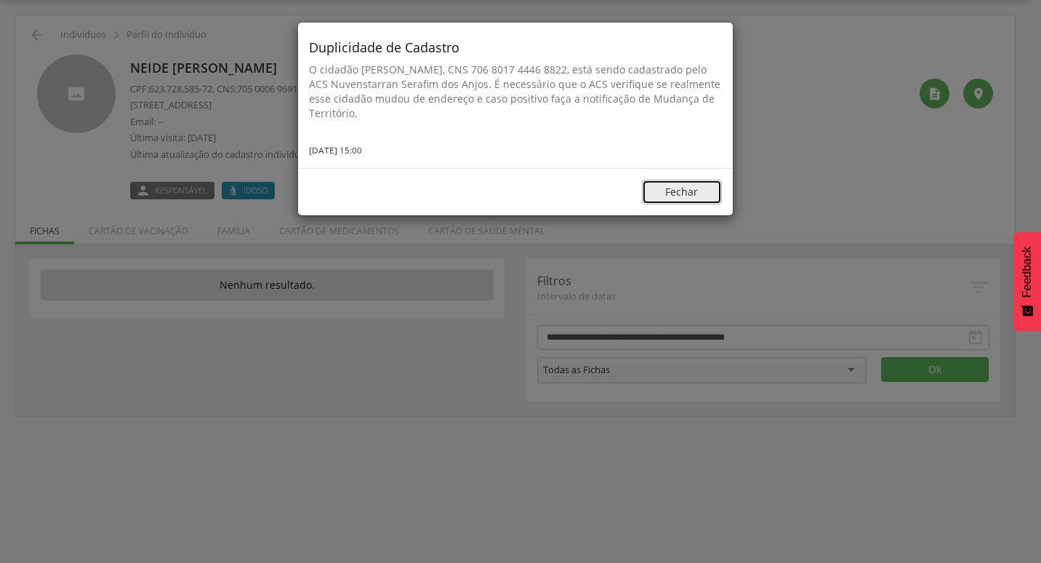
click at [677, 198] on button "Fechar" at bounding box center [682, 192] width 80 height 25
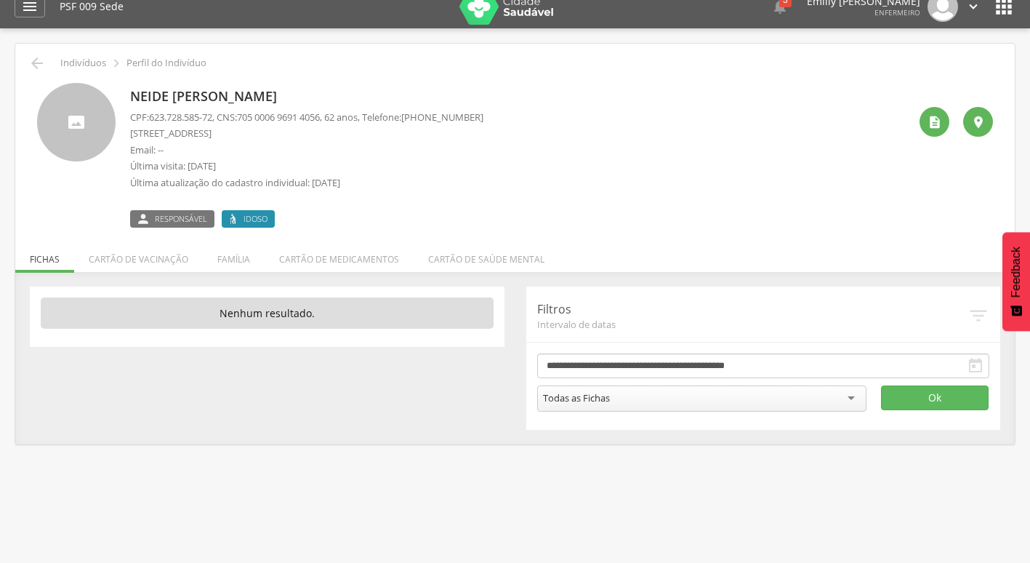
scroll to position [0, 0]
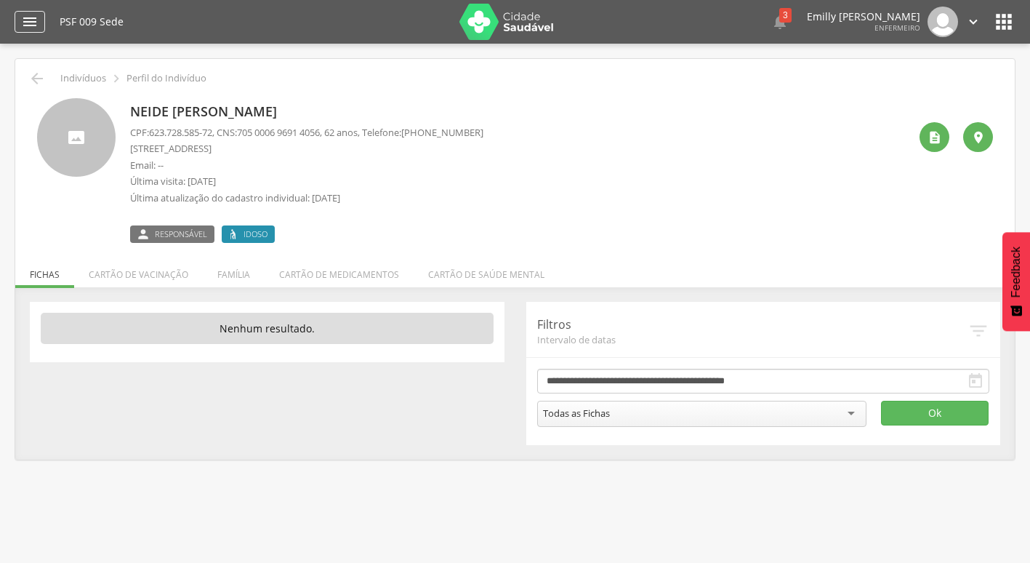
click at [35, 26] on icon "" at bounding box center [29, 21] width 17 height 17
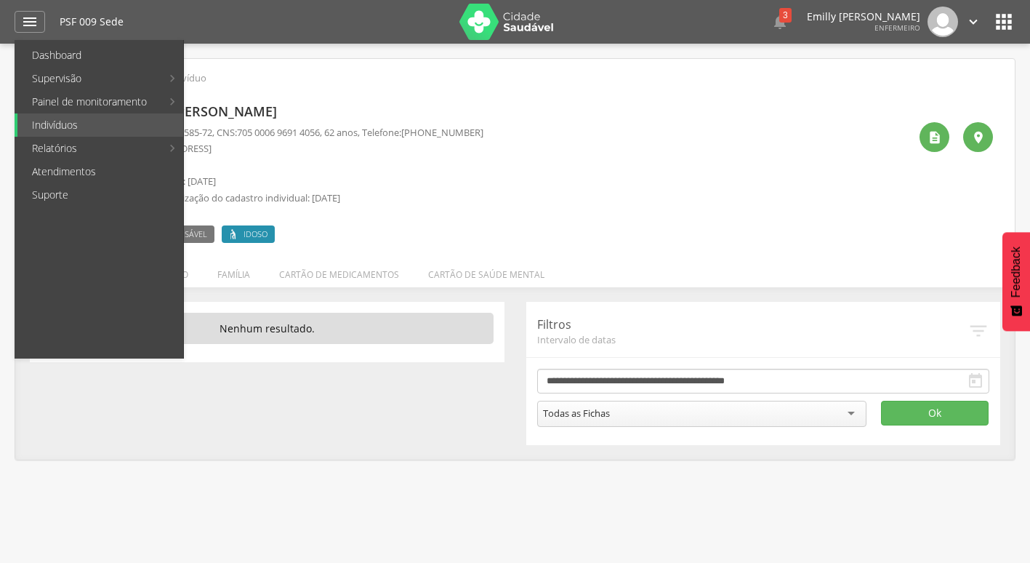
click at [289, 424] on div "**********" at bounding box center [515, 373] width 992 height 143
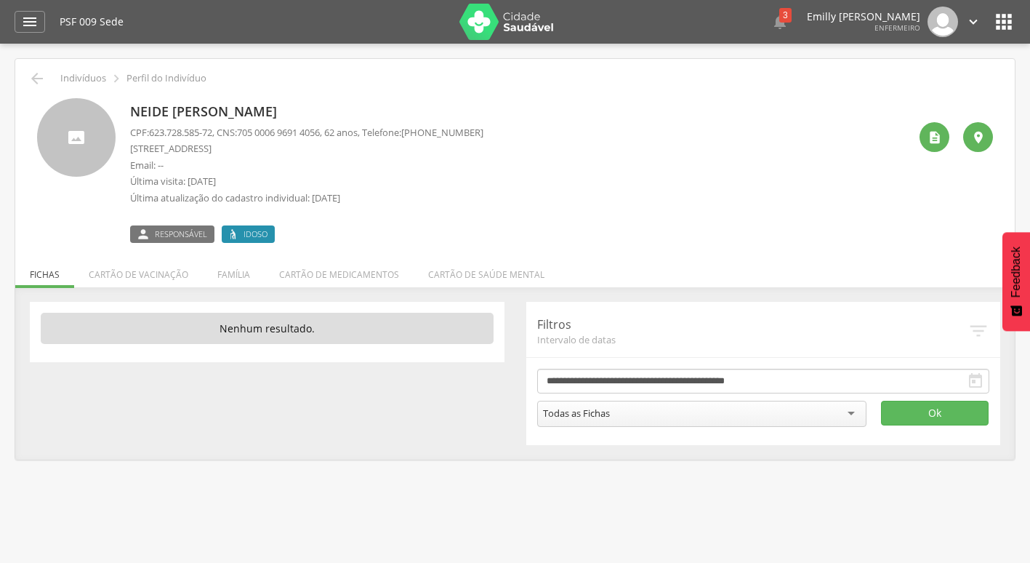
click at [384, 504] on div " Supervisão  Distritos  Ubs Coordenador: - Caravelas / BA Intervalo de Tempo…" at bounding box center [515, 325] width 1030 height 563
click at [971, 21] on icon "" at bounding box center [973, 22] width 16 height 16
click at [756, 111] on div "Neide [PERSON_NAME] CPF: 623.728.585-72 , CNS: [PHONE_NUMBER] , 62 anos, Telefo…" at bounding box center [519, 170] width 778 height 145
click at [26, 28] on icon "" at bounding box center [29, 21] width 17 height 17
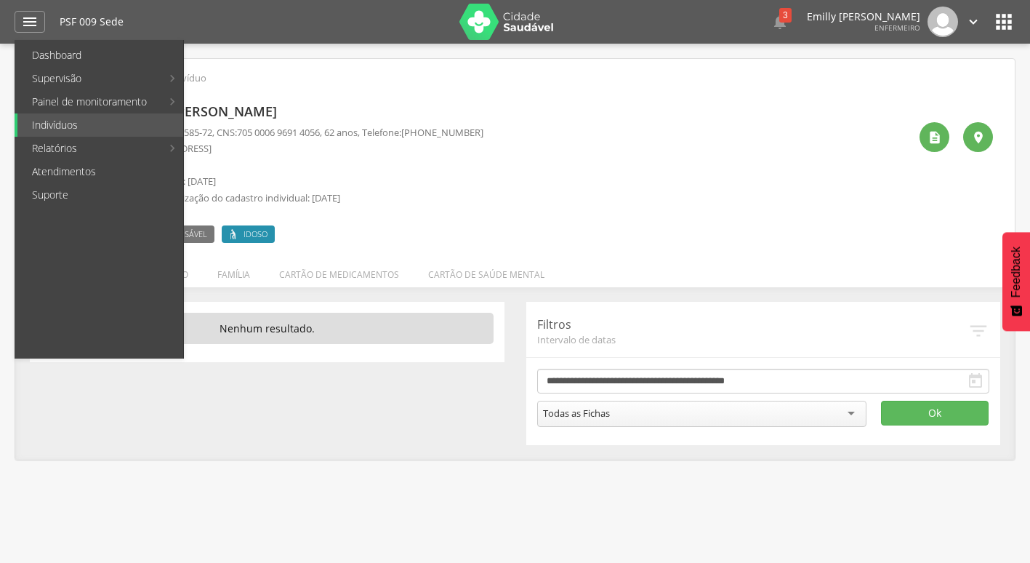
click at [176, 415] on div "**********" at bounding box center [515, 373] width 992 height 143
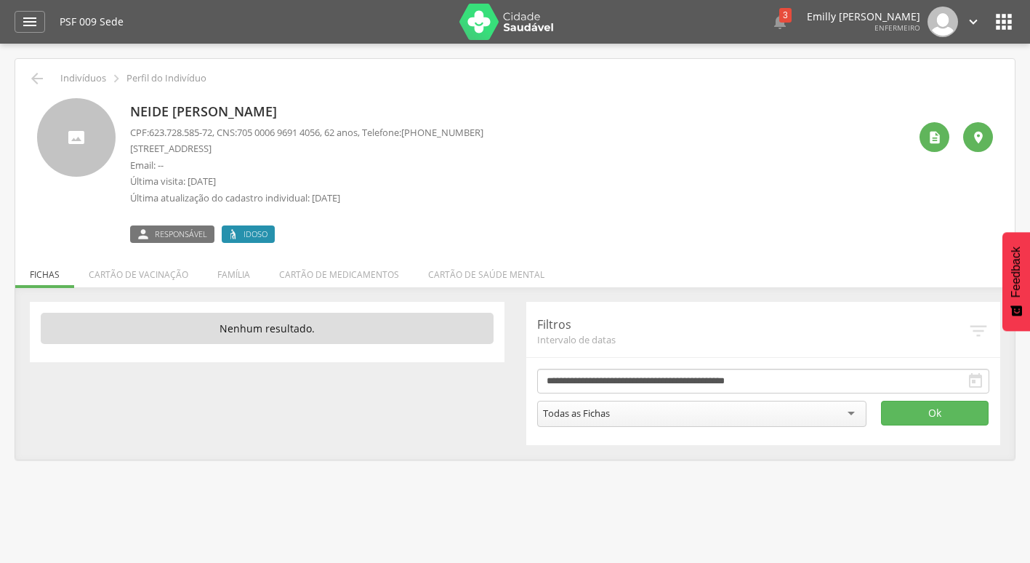
click at [958, 13] on div " Configurações Sair" at bounding box center [950, 22] width 61 height 31
click at [964, 16] on div " Configurações Sair" at bounding box center [950, 22] width 61 height 31
click at [945, 18] on img at bounding box center [942, 22] width 31 height 31
click at [971, 24] on icon "" at bounding box center [973, 22] width 16 height 16
click at [891, 80] on link "Sair" at bounding box center [923, 84] width 115 height 18
